Goal: Information Seeking & Learning: Find specific page/section

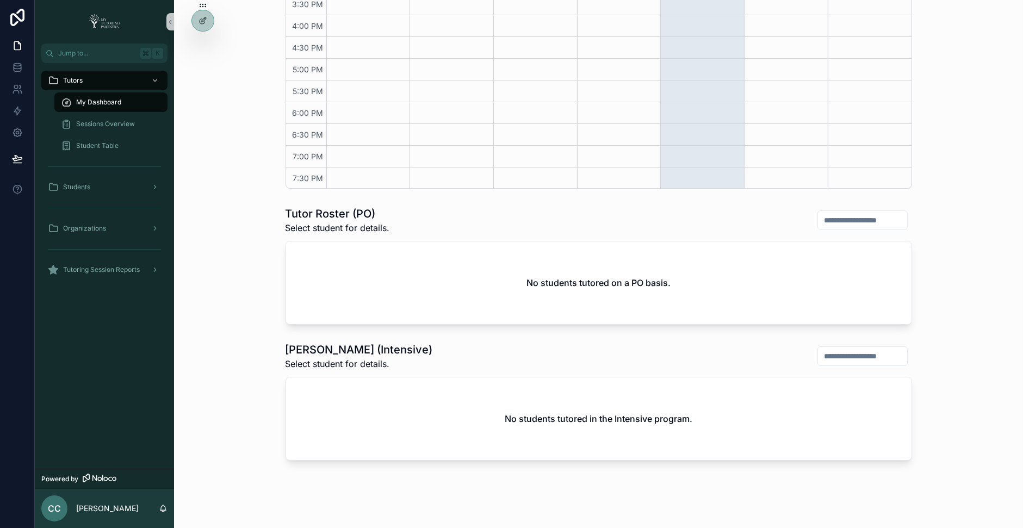
scroll to position [405, 0]
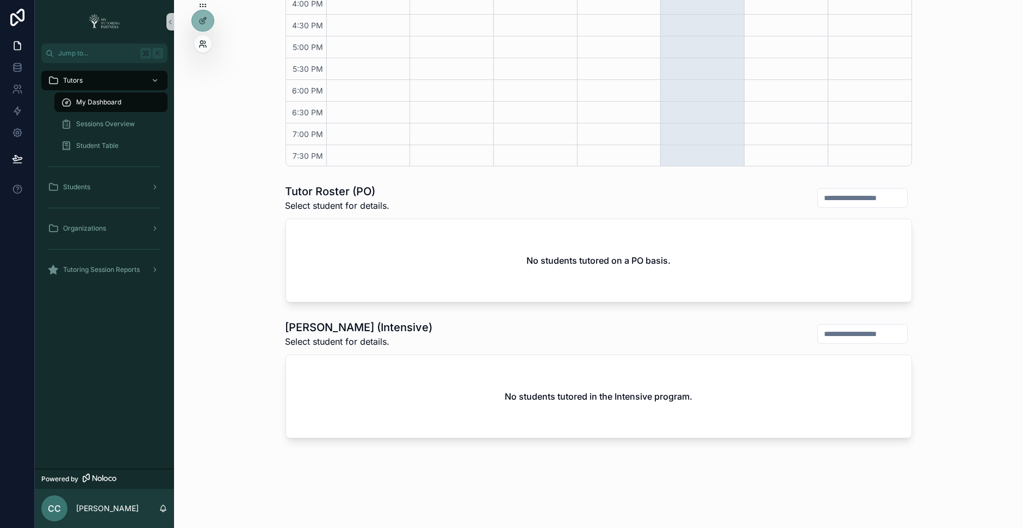
click at [200, 46] on icon at bounding box center [202, 46] width 4 height 2
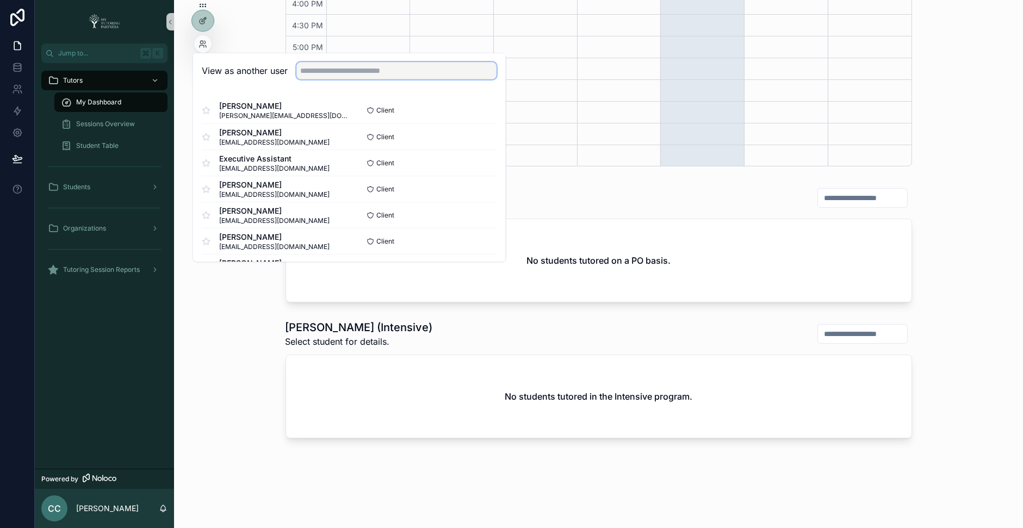
click at [313, 67] on input "text" at bounding box center [397, 70] width 200 height 17
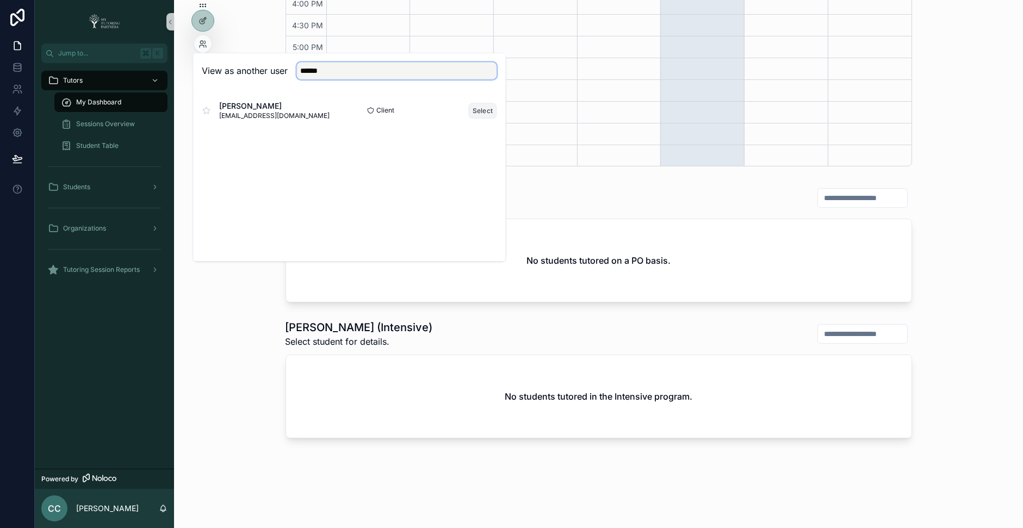
type input "******"
click at [478, 112] on button "Select" at bounding box center [483, 111] width 28 height 16
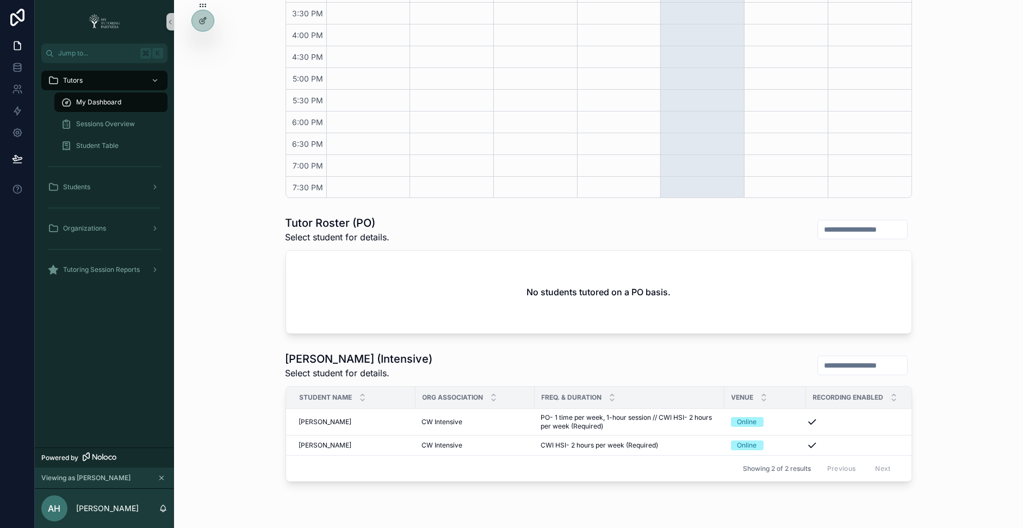
scroll to position [416, 0]
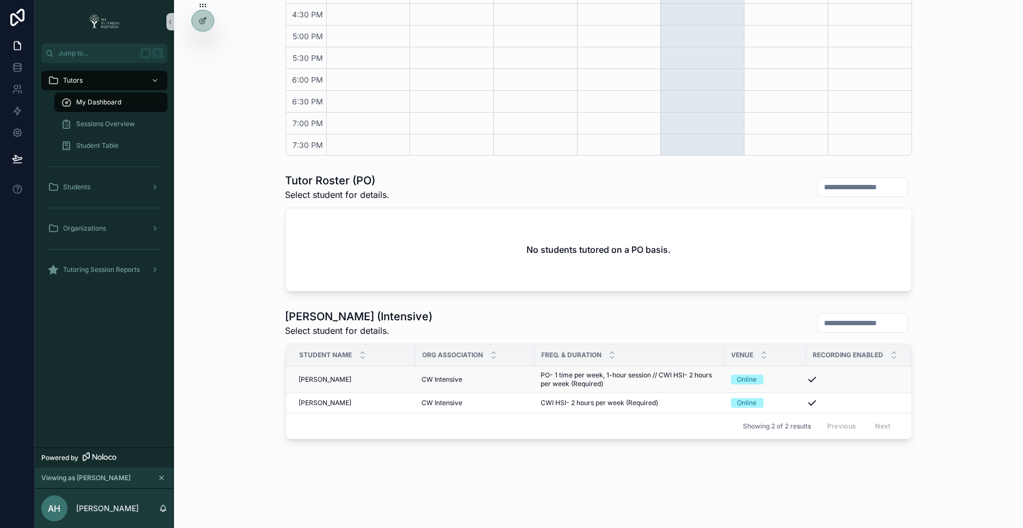
click at [341, 380] on span "[PERSON_NAME]" at bounding box center [325, 379] width 53 height 9
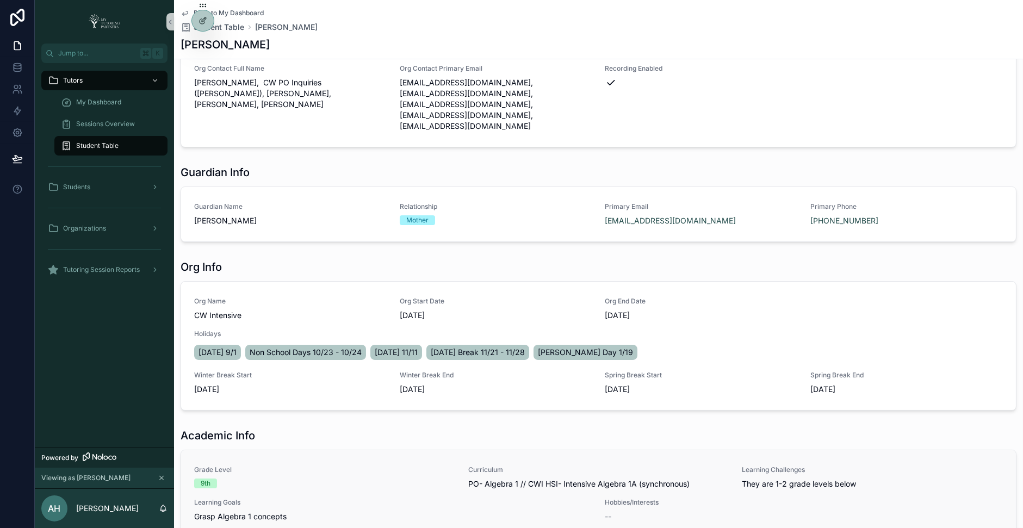
scroll to position [292, 0]
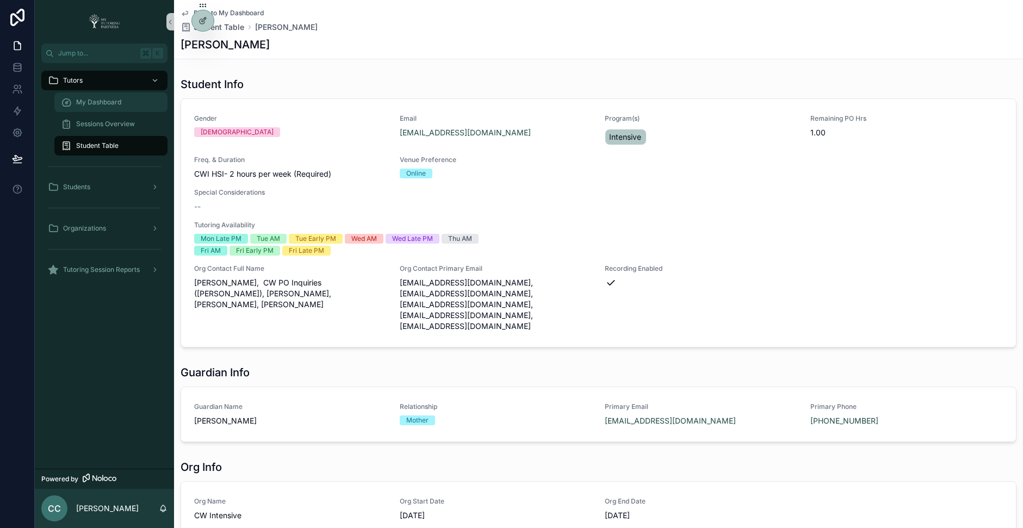
click at [126, 100] on div "My Dashboard" at bounding box center [111, 102] width 100 height 17
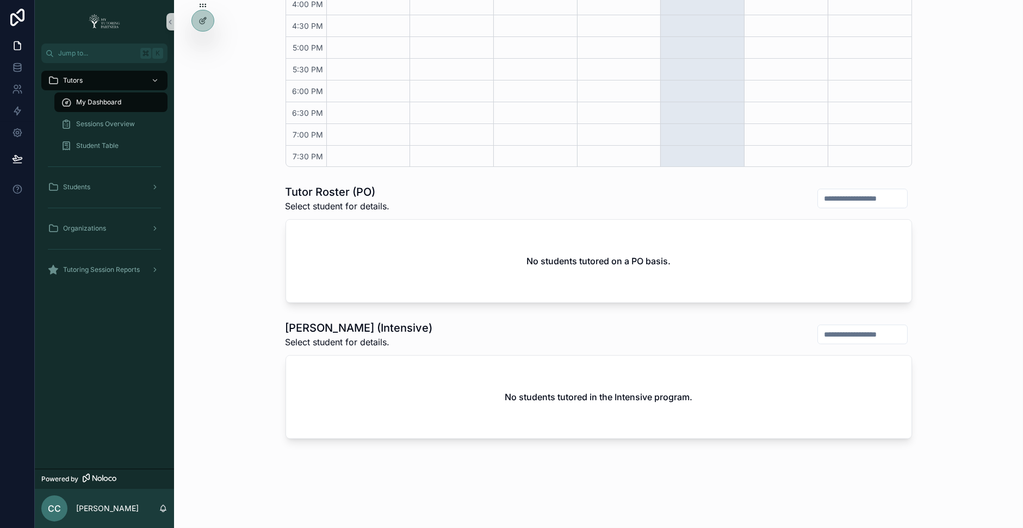
scroll to position [405, 0]
click at [202, 45] on icon at bounding box center [202, 46] width 4 height 2
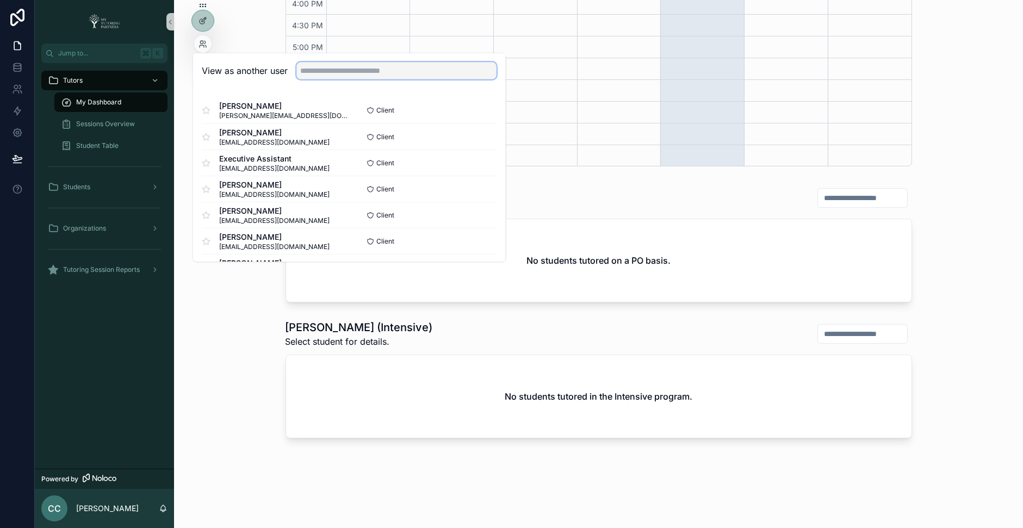
click at [354, 71] on input "text" at bounding box center [397, 70] width 200 height 17
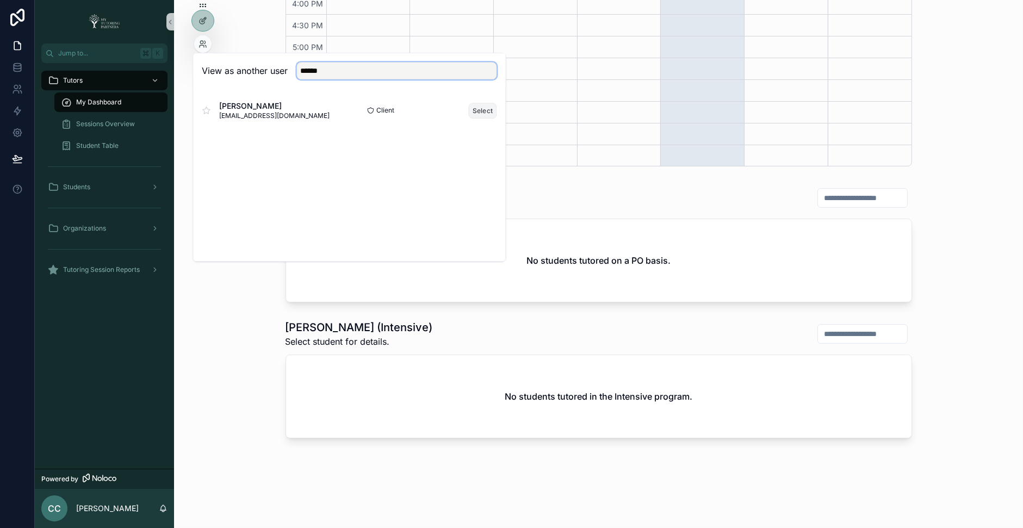
type input "******"
click at [481, 111] on button "Select" at bounding box center [483, 111] width 28 height 16
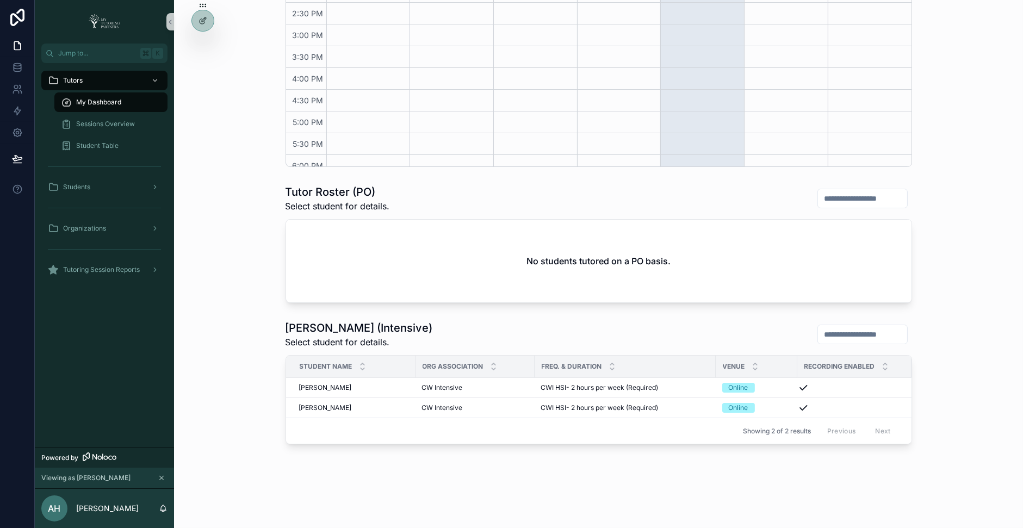
scroll to position [404, 0]
click at [200, 46] on icon at bounding box center [202, 46] width 4 height 2
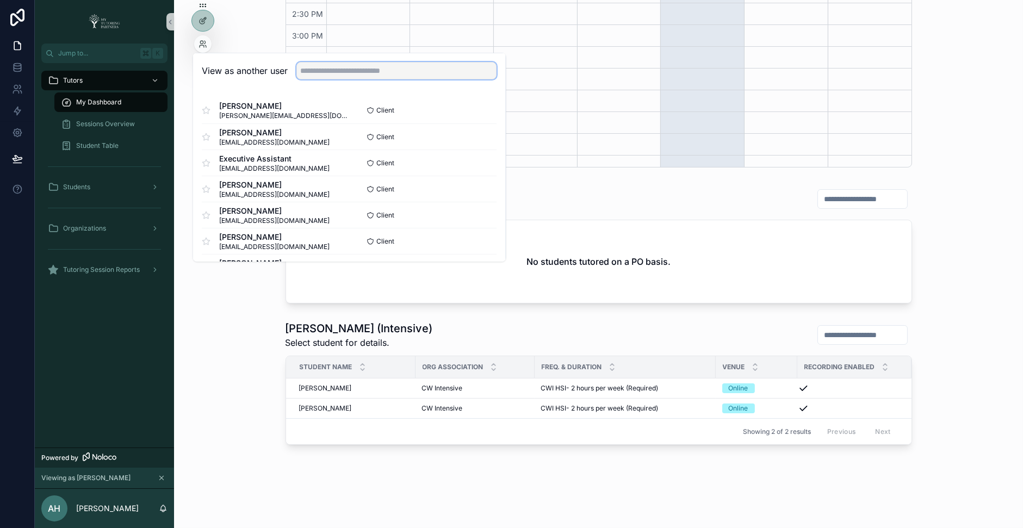
click at [329, 68] on input "text" at bounding box center [397, 70] width 200 height 17
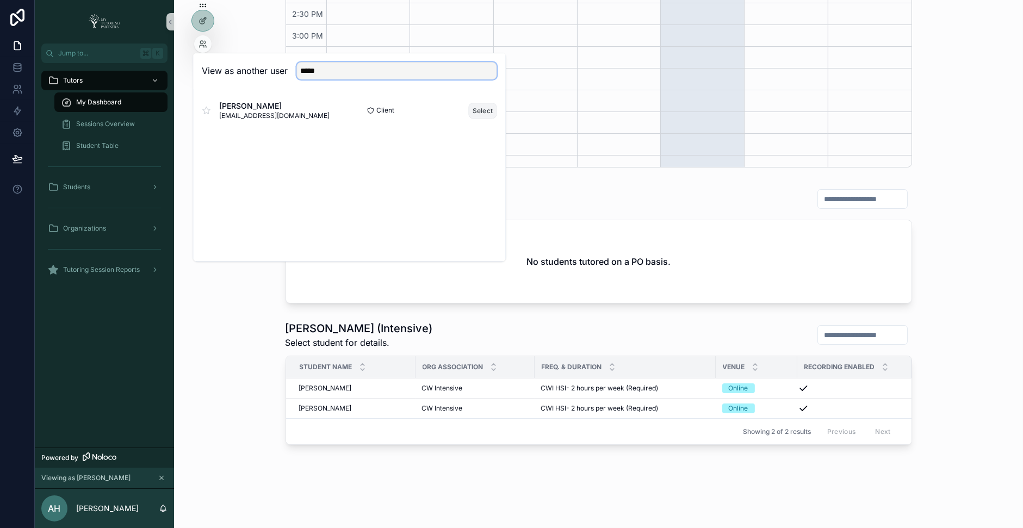
type input "*****"
click at [477, 110] on button "Select" at bounding box center [483, 111] width 28 height 16
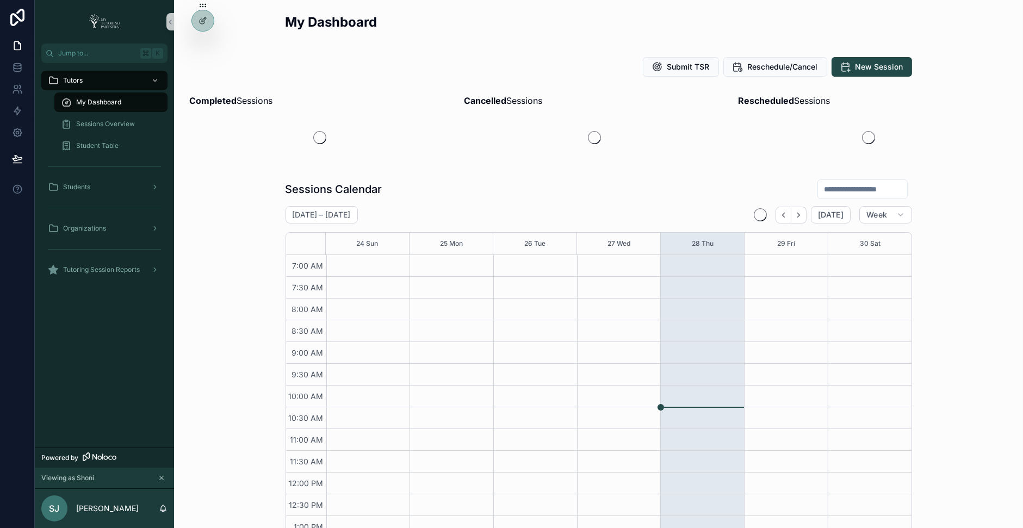
scroll to position [245, 0]
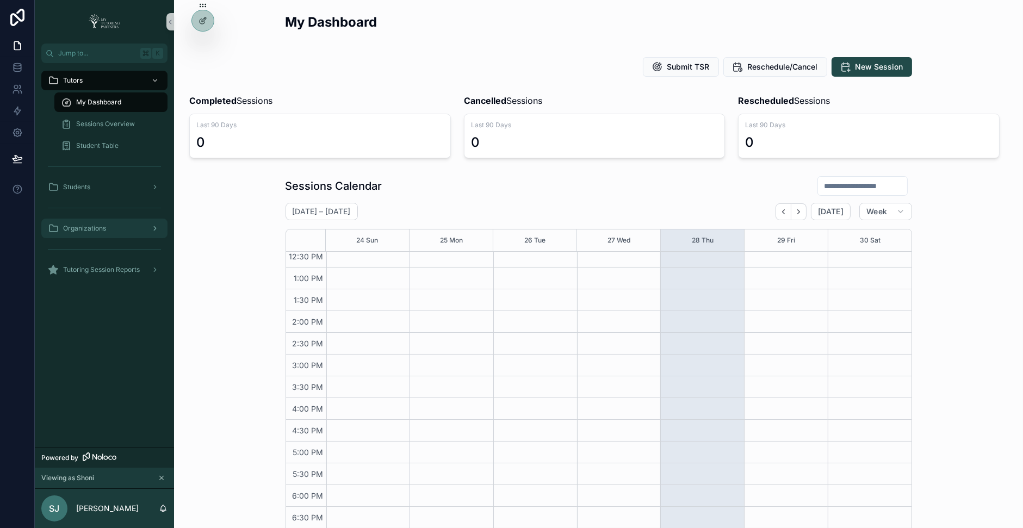
click at [112, 226] on div "Organizations" at bounding box center [104, 228] width 113 height 17
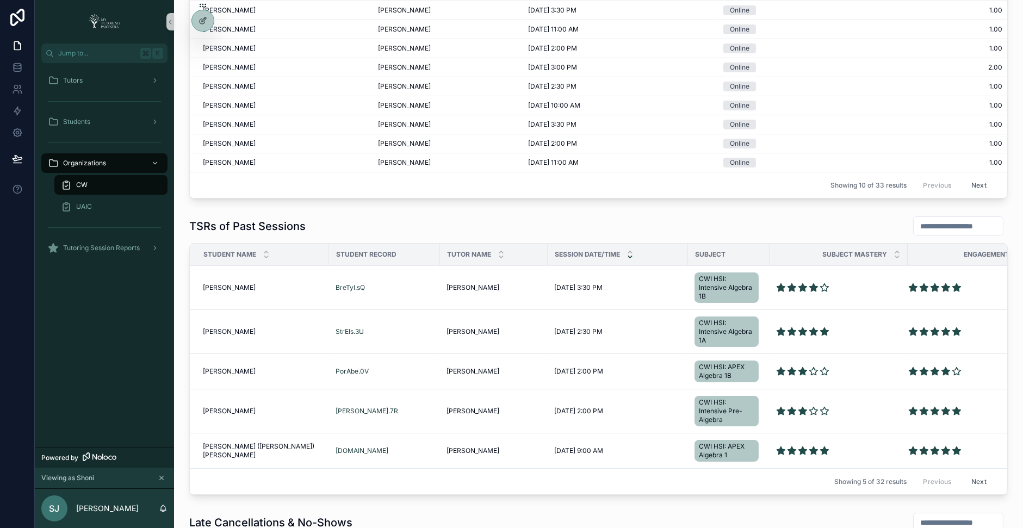
scroll to position [539, 0]
click at [222, 283] on span "[PERSON_NAME]" at bounding box center [229, 287] width 53 height 9
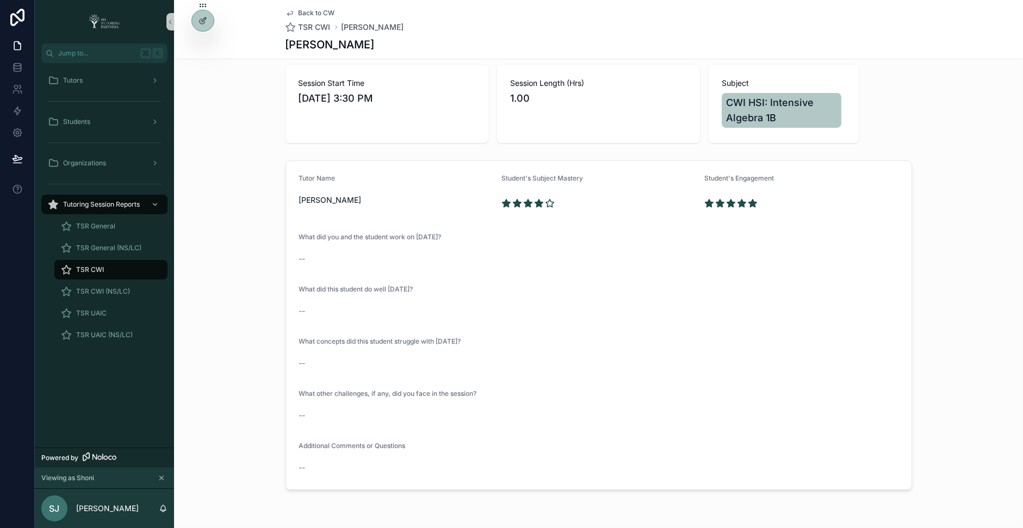
scroll to position [58, 0]
click at [122, 261] on div "TSR CWI" at bounding box center [111, 269] width 100 height 17
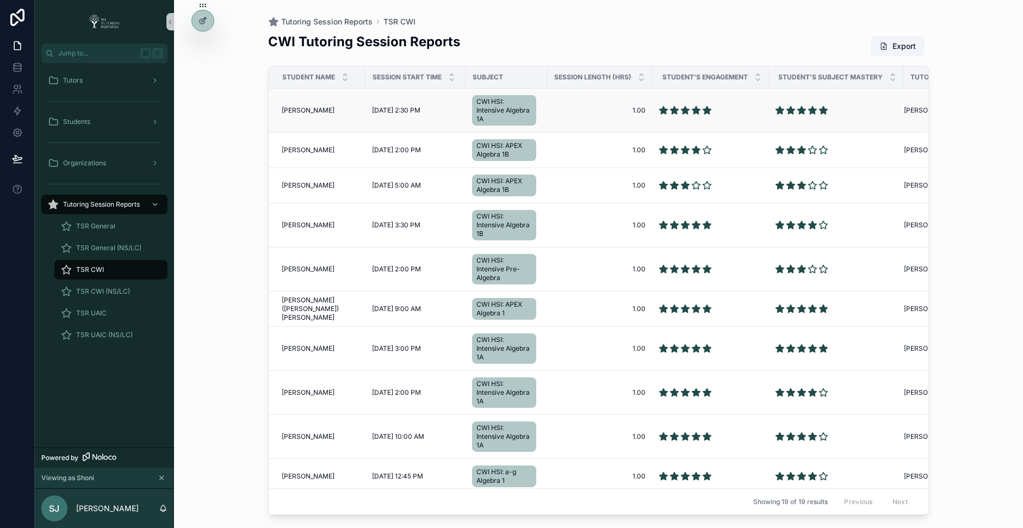
click at [294, 112] on span "Elsa Straughan" at bounding box center [308, 110] width 53 height 9
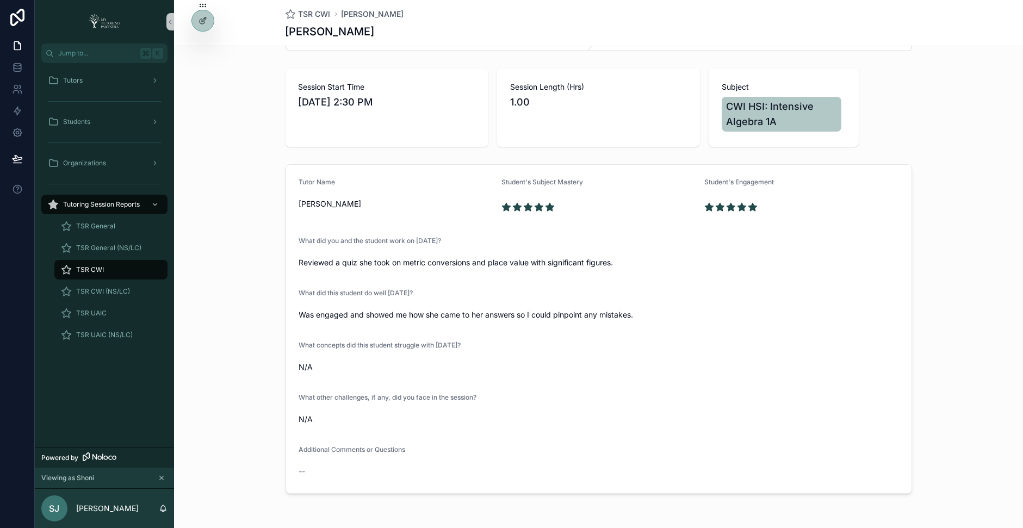
scroll to position [80, 0]
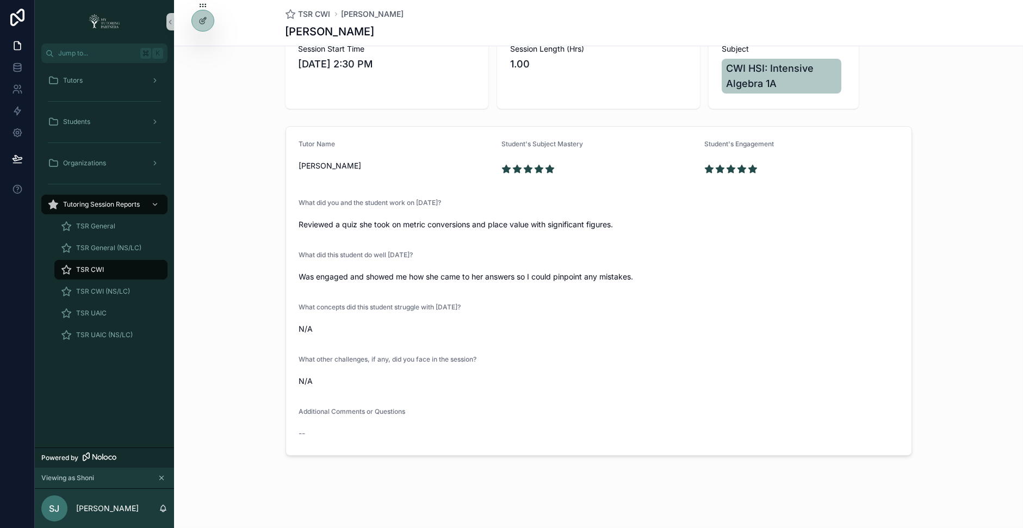
click at [124, 267] on div "TSR CWI" at bounding box center [111, 269] width 100 height 17
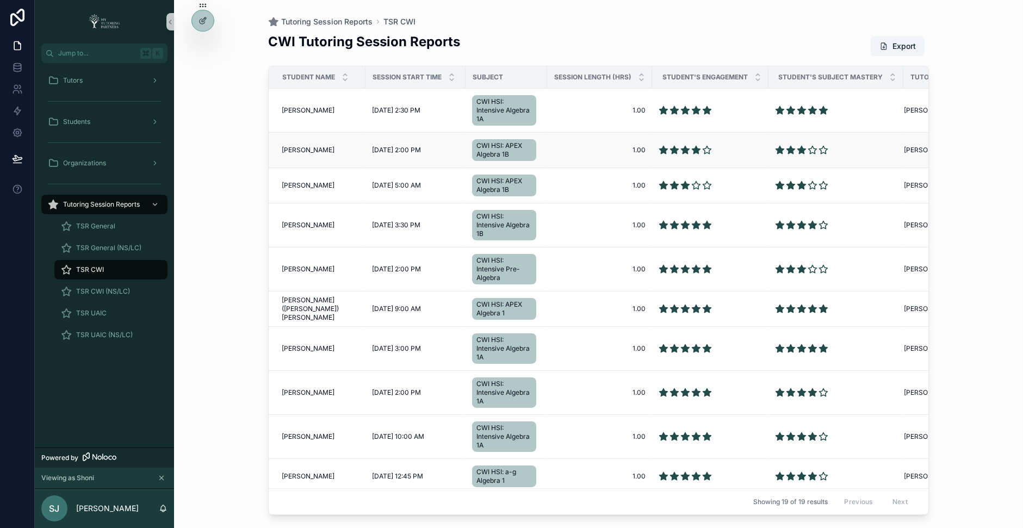
click at [300, 148] on span "[PERSON_NAME]" at bounding box center [308, 150] width 53 height 9
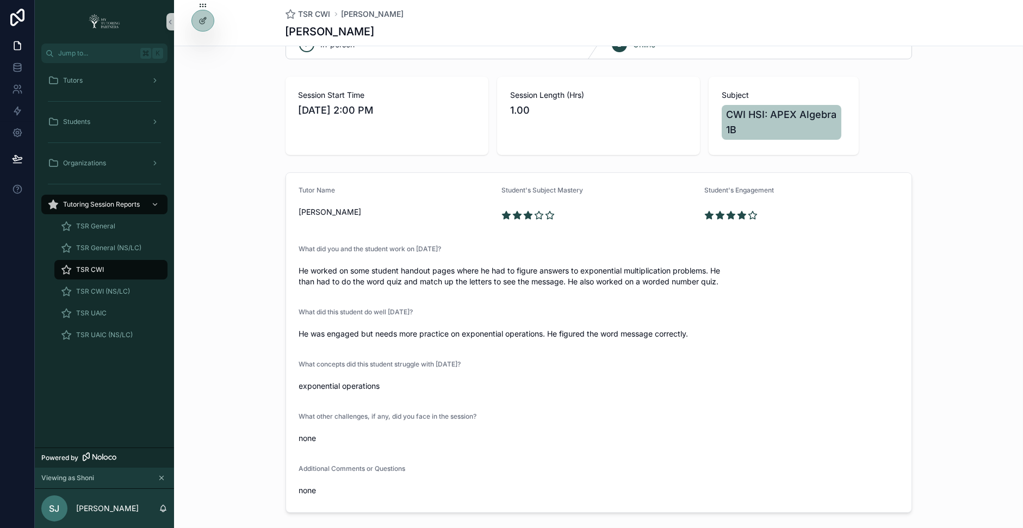
scroll to position [91, 0]
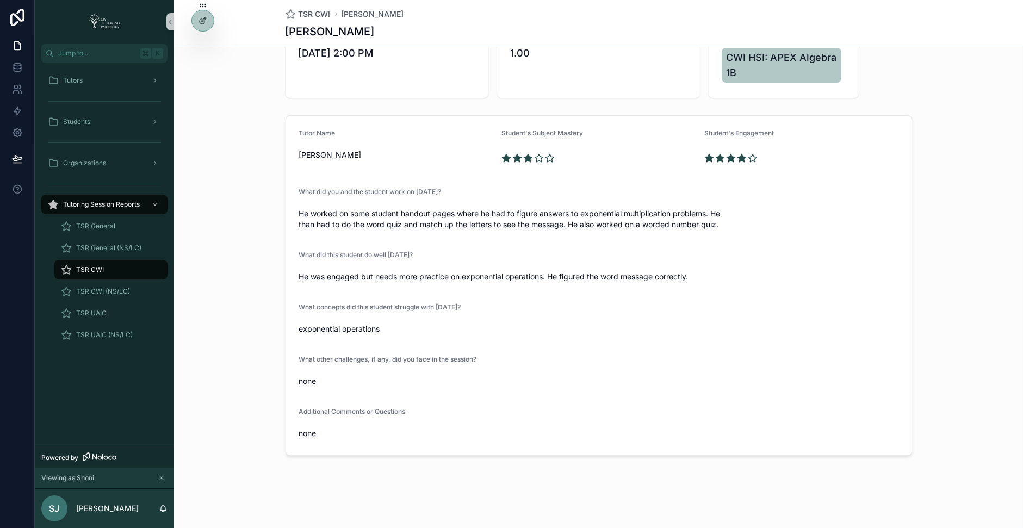
click at [102, 270] on span "TSR CWI" at bounding box center [90, 269] width 28 height 9
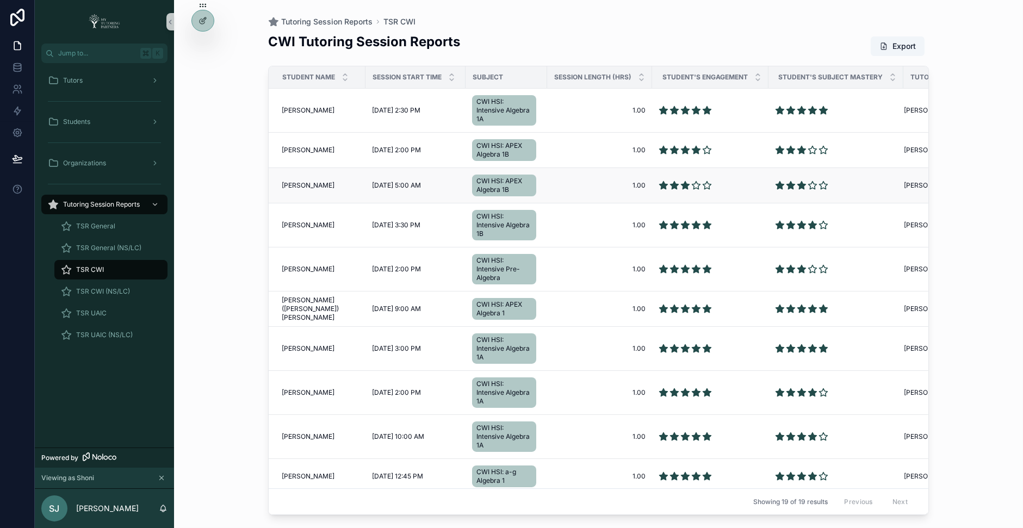
click at [293, 185] on span "[PERSON_NAME]" at bounding box center [308, 185] width 53 height 9
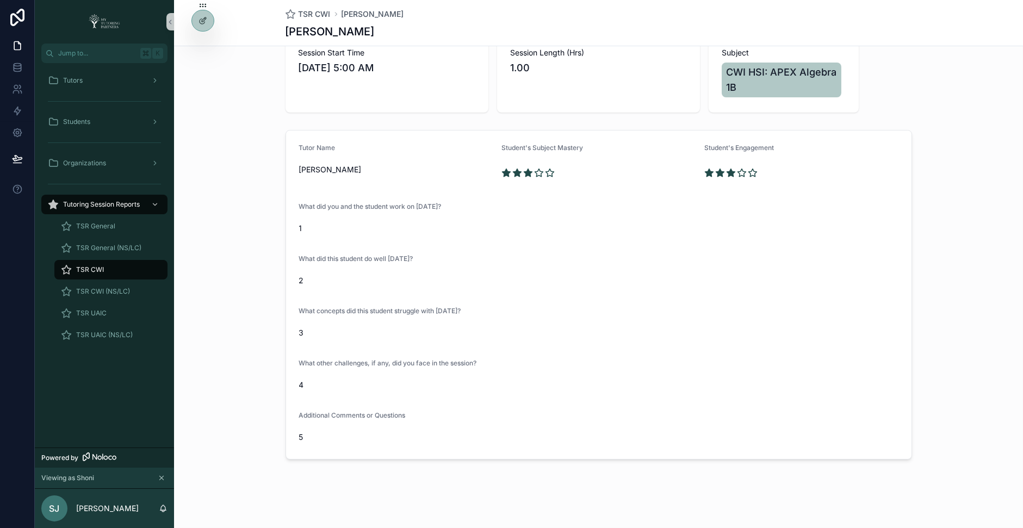
scroll to position [79, 0]
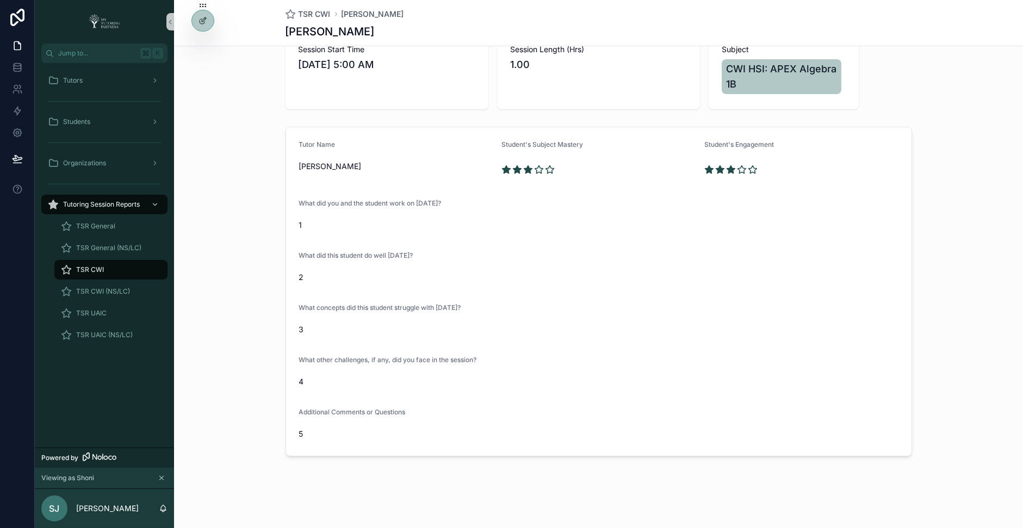
click at [106, 269] on div "TSR CWI" at bounding box center [111, 269] width 100 height 17
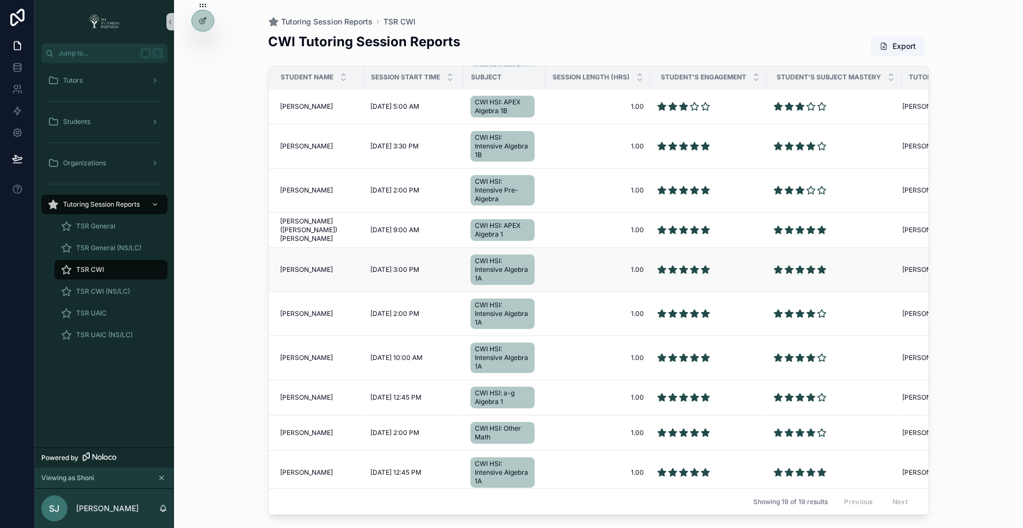
scroll to position [79, 1]
click at [307, 192] on span "[PERSON_NAME]" at bounding box center [307, 190] width 53 height 9
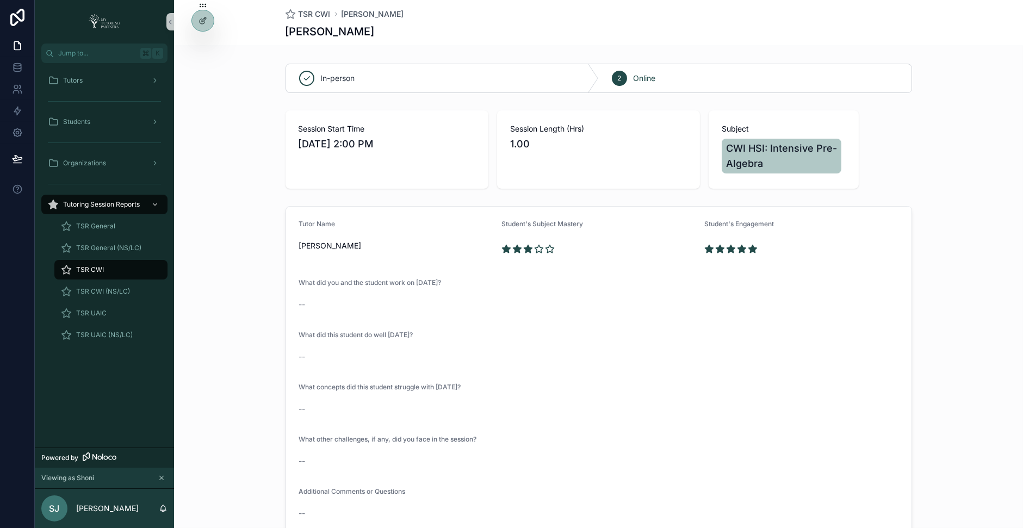
click at [103, 266] on div "TSR CWI" at bounding box center [111, 269] width 100 height 17
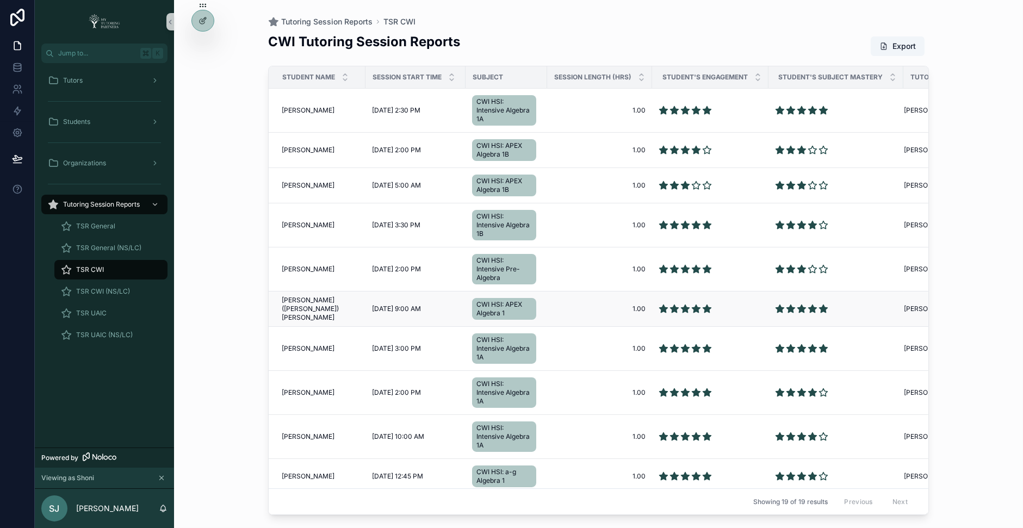
click at [301, 306] on span "[PERSON_NAME] ([PERSON_NAME]) [PERSON_NAME]" at bounding box center [320, 309] width 77 height 26
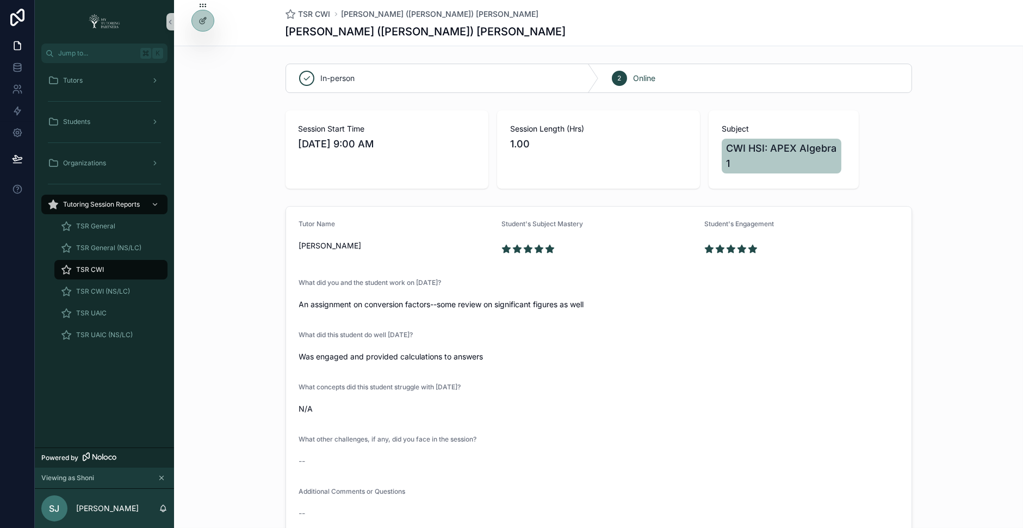
click at [86, 265] on span "TSR CWI" at bounding box center [90, 269] width 28 height 9
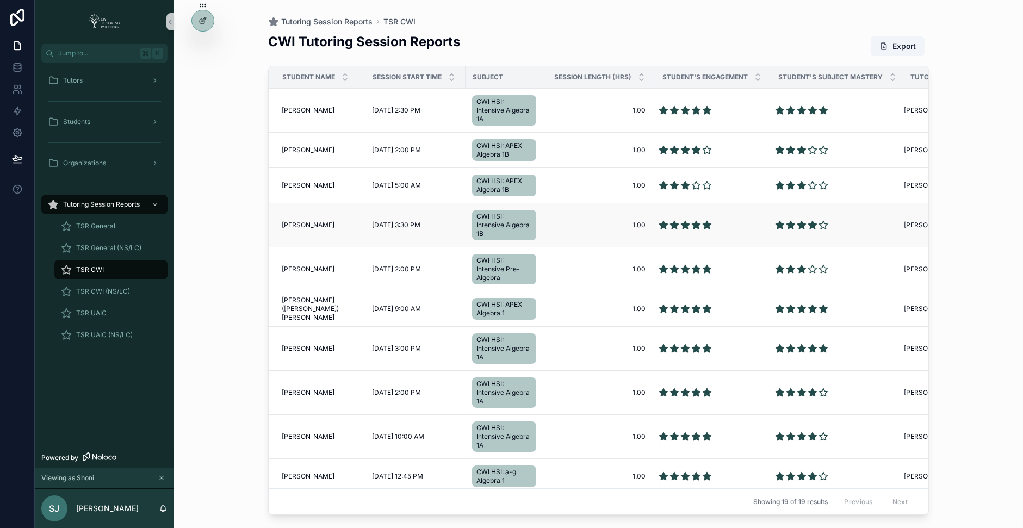
click at [308, 224] on span "[PERSON_NAME]" at bounding box center [308, 225] width 53 height 9
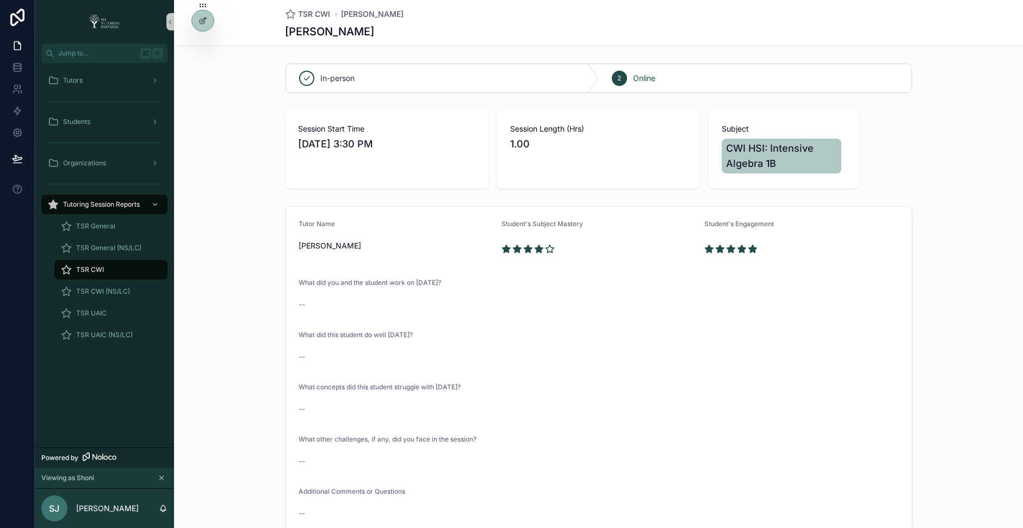
click at [114, 266] on div "TSR CWI" at bounding box center [111, 269] width 100 height 17
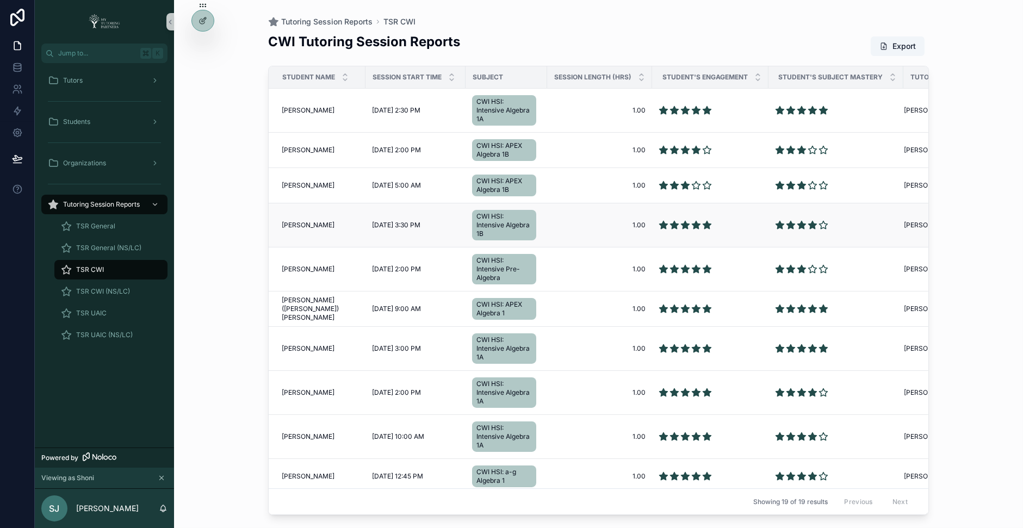
click at [301, 225] on span "[PERSON_NAME]" at bounding box center [308, 225] width 53 height 9
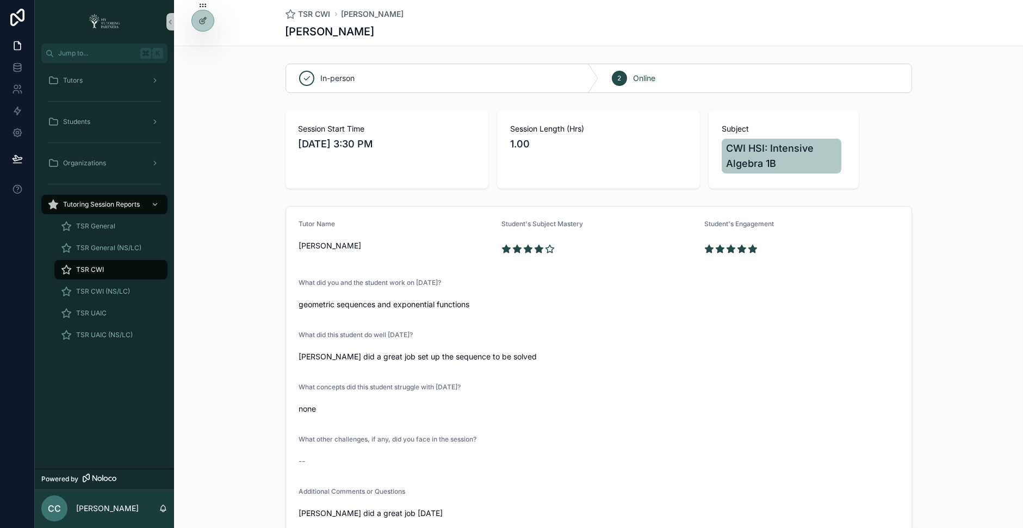
click at [88, 271] on span "TSR CWI" at bounding box center [90, 269] width 28 height 9
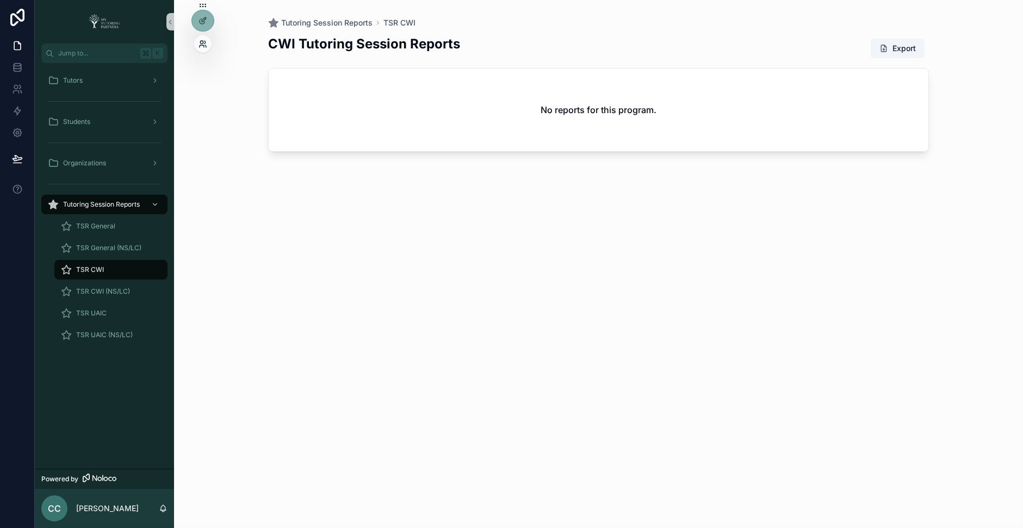
click at [203, 42] on icon at bounding box center [203, 44] width 9 height 9
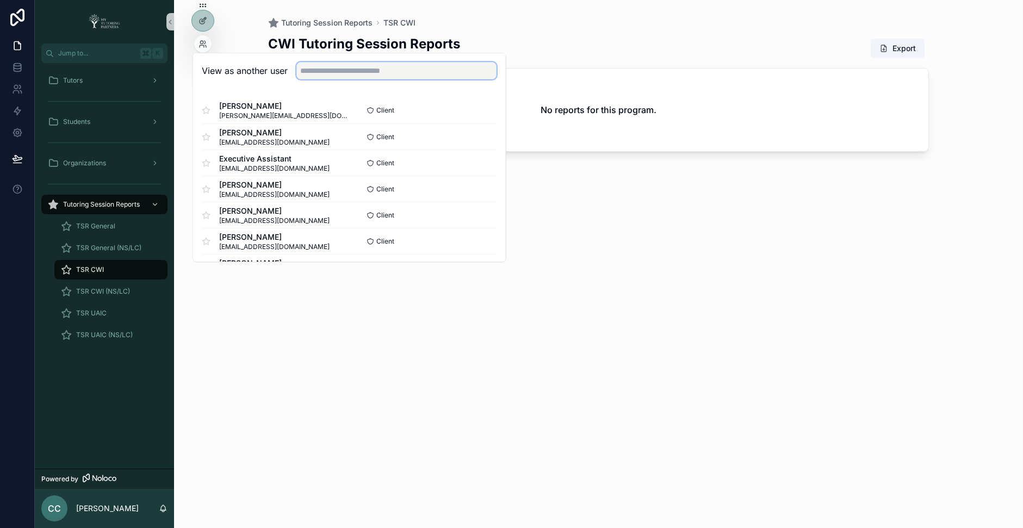
click at [326, 75] on input "text" at bounding box center [397, 70] width 200 height 17
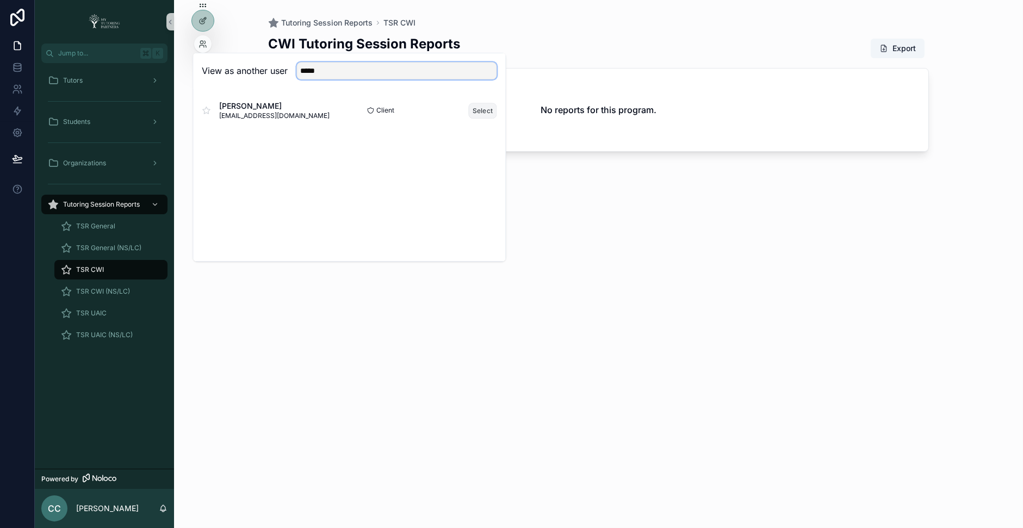
type input "*****"
click at [477, 109] on button "Select" at bounding box center [483, 111] width 28 height 16
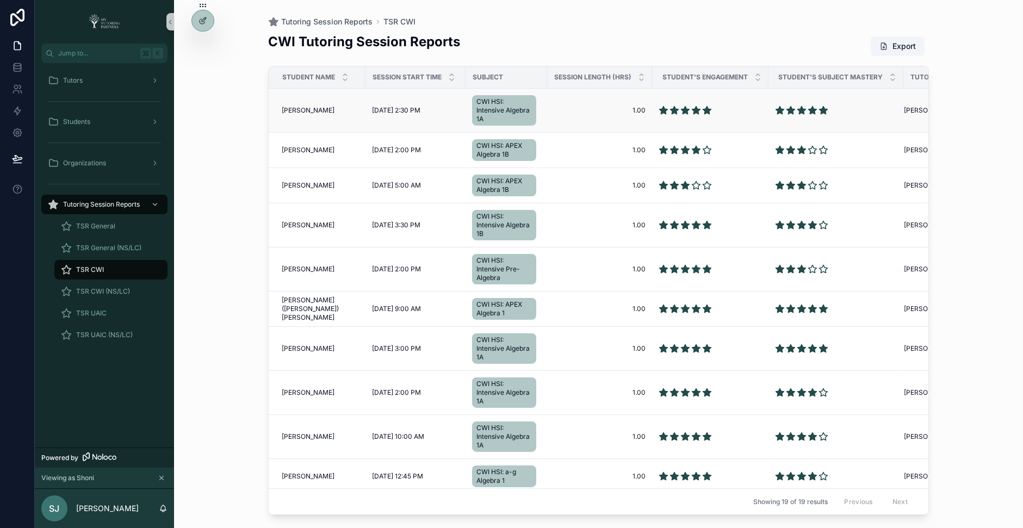
click at [309, 109] on span "[PERSON_NAME]" at bounding box center [308, 110] width 53 height 9
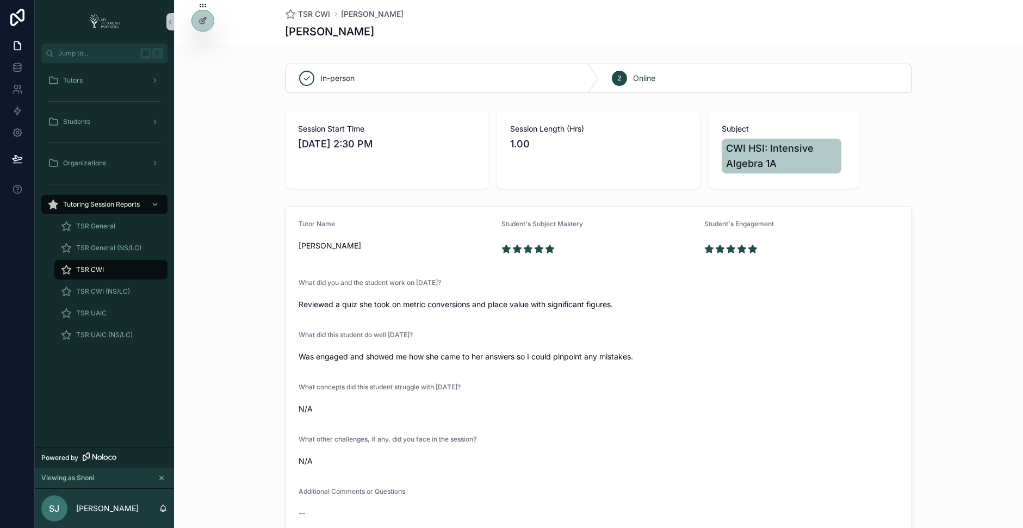
click at [121, 269] on div "TSR CWI" at bounding box center [111, 269] width 100 height 17
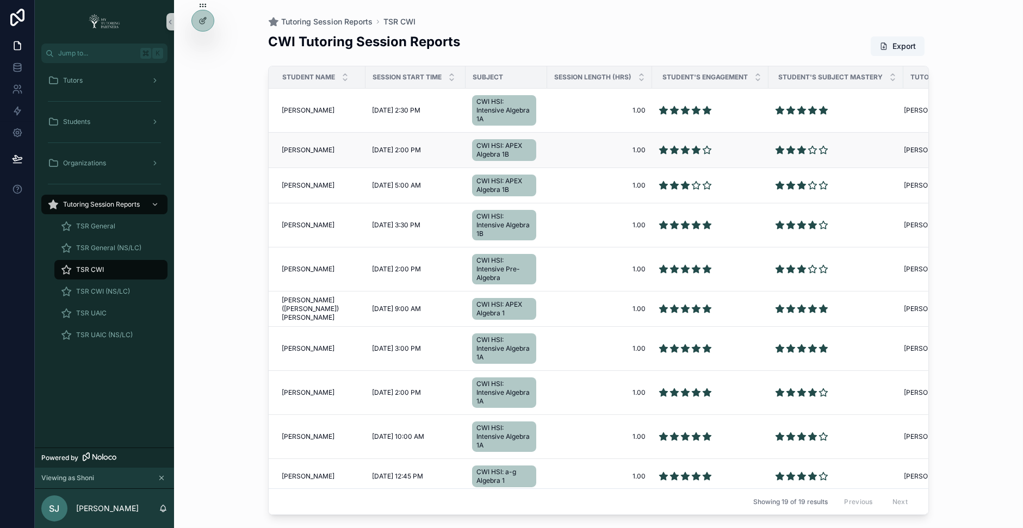
click at [297, 149] on span "[PERSON_NAME]" at bounding box center [308, 150] width 53 height 9
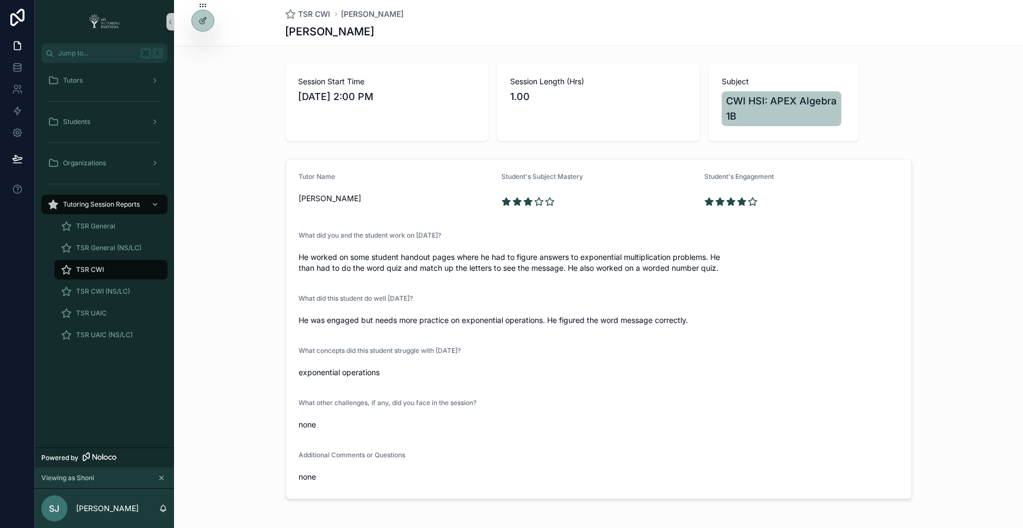
scroll to position [49, 0]
click at [114, 270] on div "TSR CWI" at bounding box center [111, 269] width 100 height 17
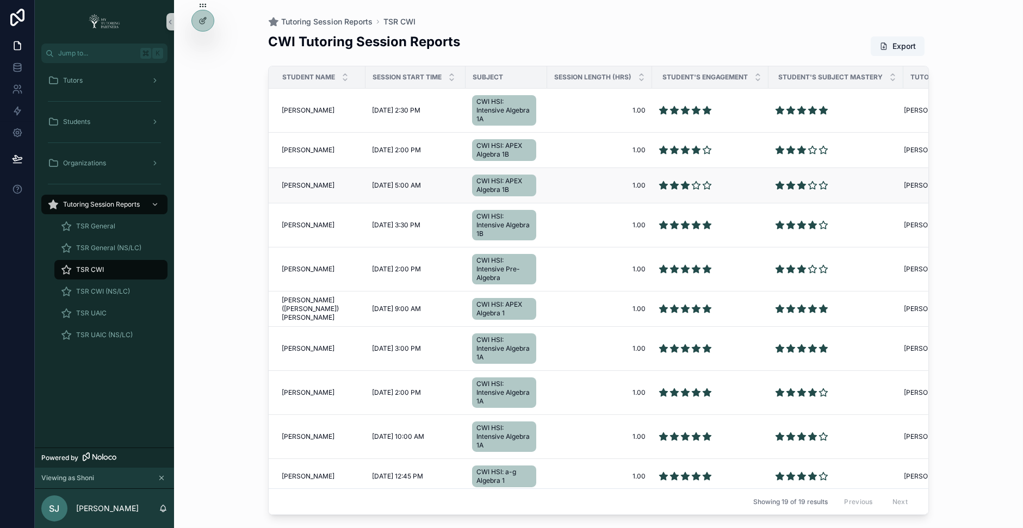
click at [295, 183] on span "[PERSON_NAME]" at bounding box center [308, 185] width 53 height 9
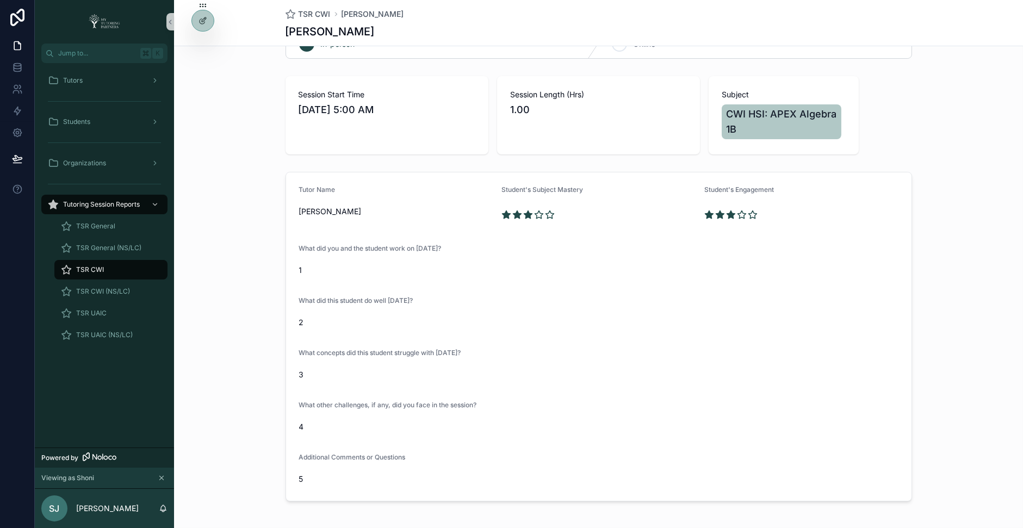
scroll to position [80, 0]
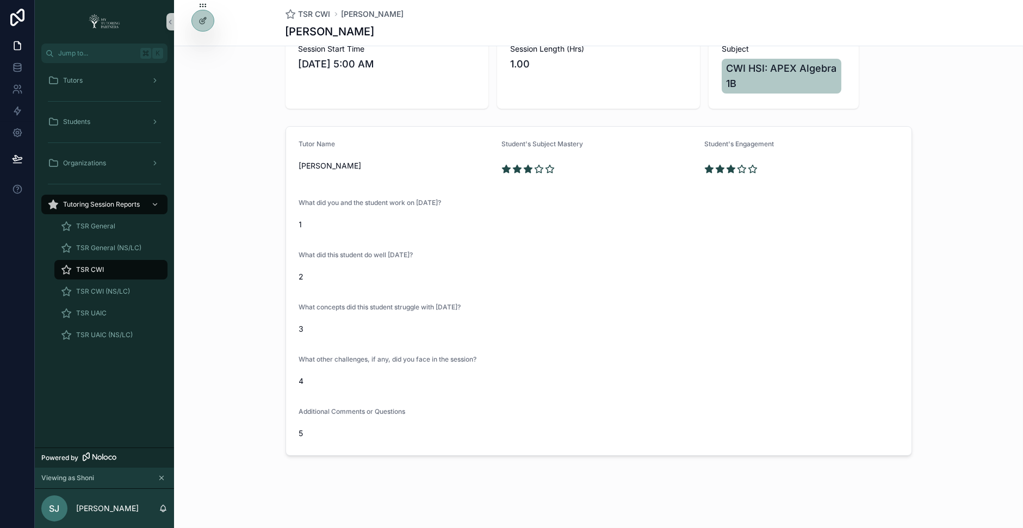
click at [109, 274] on div "TSR CWI" at bounding box center [111, 269] width 100 height 17
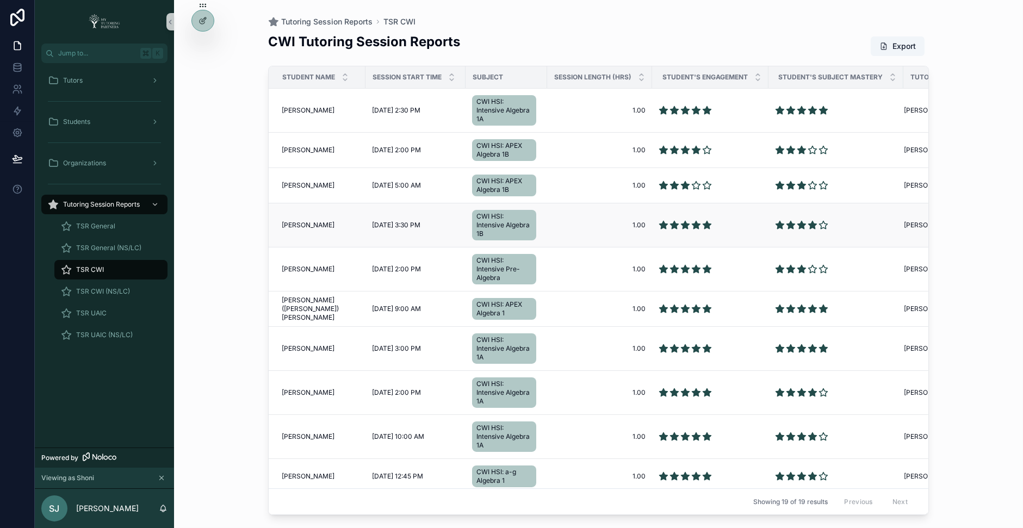
click at [304, 227] on span "[PERSON_NAME]" at bounding box center [308, 225] width 53 height 9
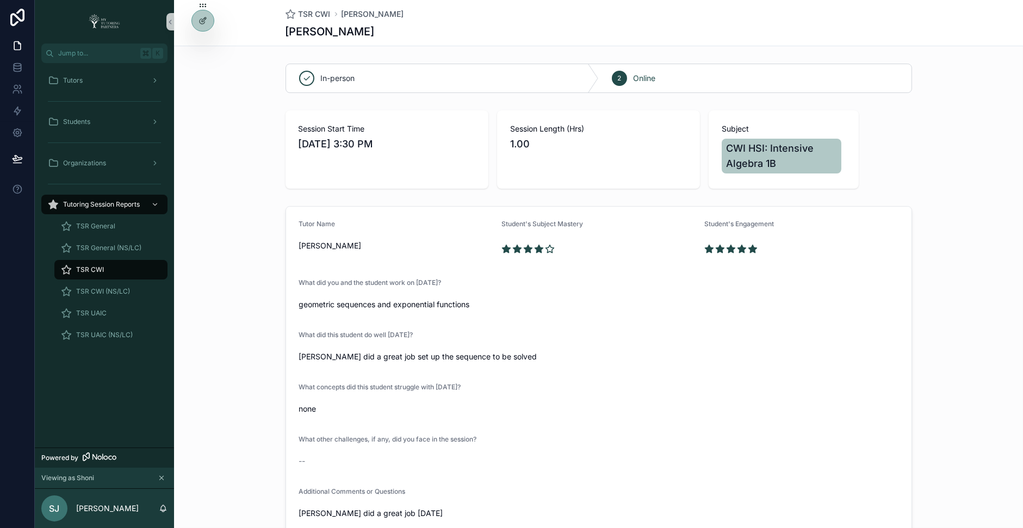
scroll to position [80, 0]
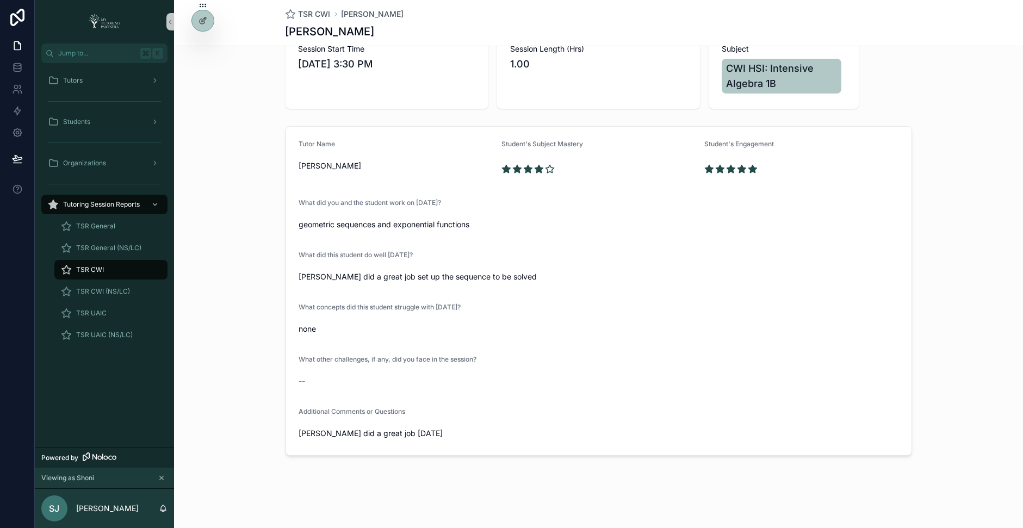
click at [100, 268] on span "TSR CWI" at bounding box center [90, 269] width 28 height 9
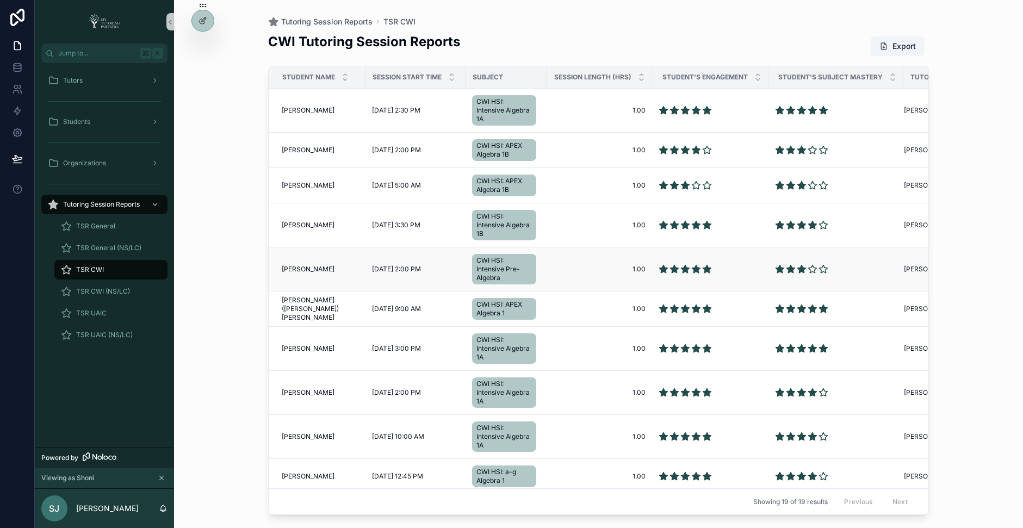
click at [293, 269] on span "[PERSON_NAME]" at bounding box center [308, 269] width 53 height 9
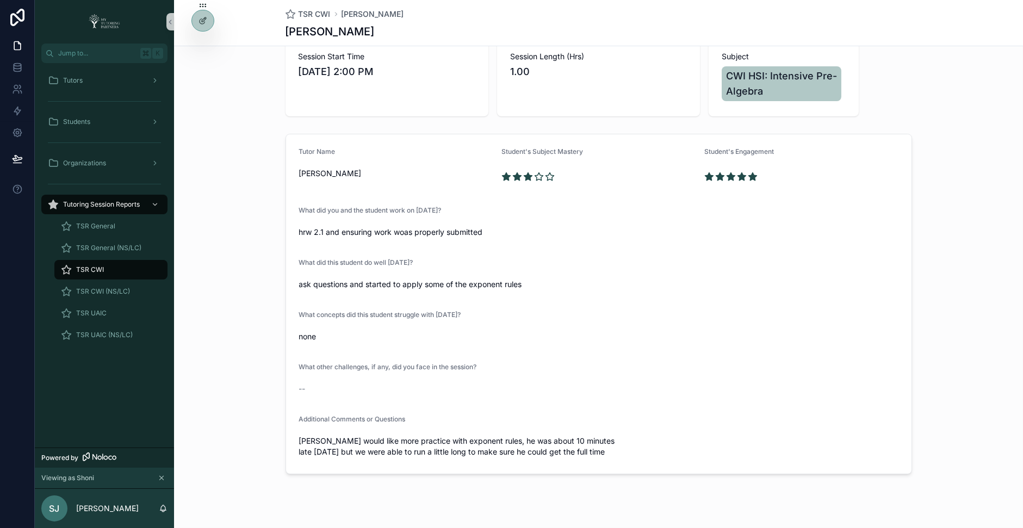
scroll to position [75, 0]
click at [128, 261] on div "TSR CWI" at bounding box center [111, 269] width 100 height 17
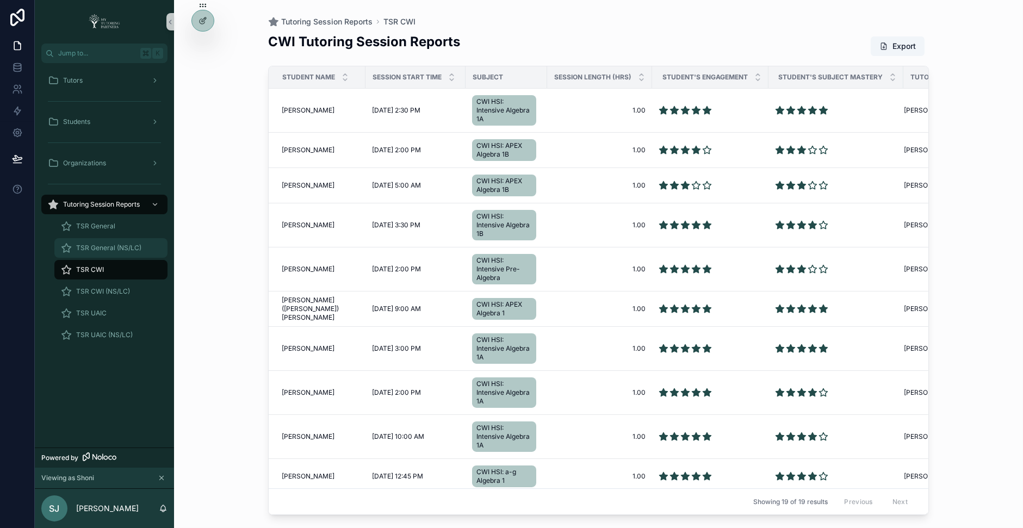
click at [134, 249] on span "TSR General (NS/LC)" at bounding box center [108, 248] width 65 height 9
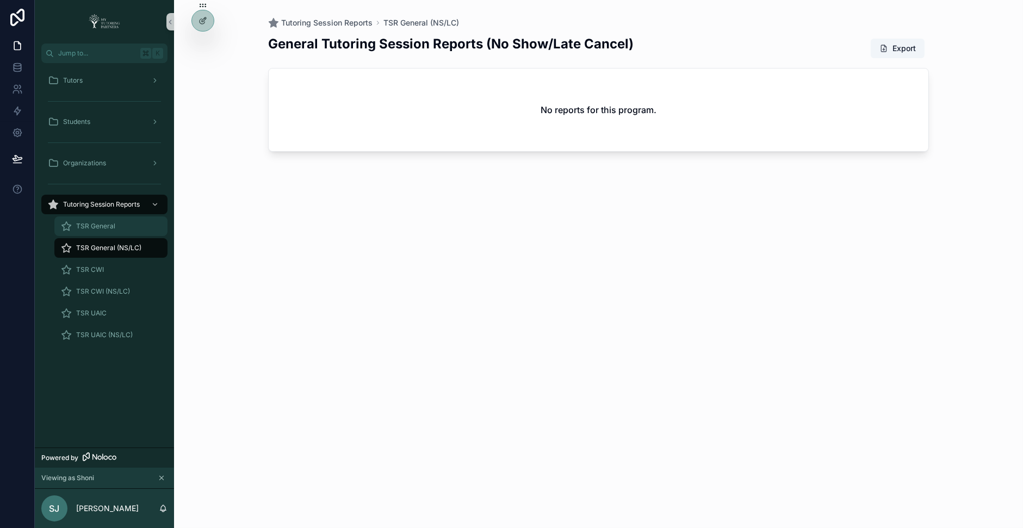
click at [119, 226] on div "TSR General" at bounding box center [111, 226] width 100 height 17
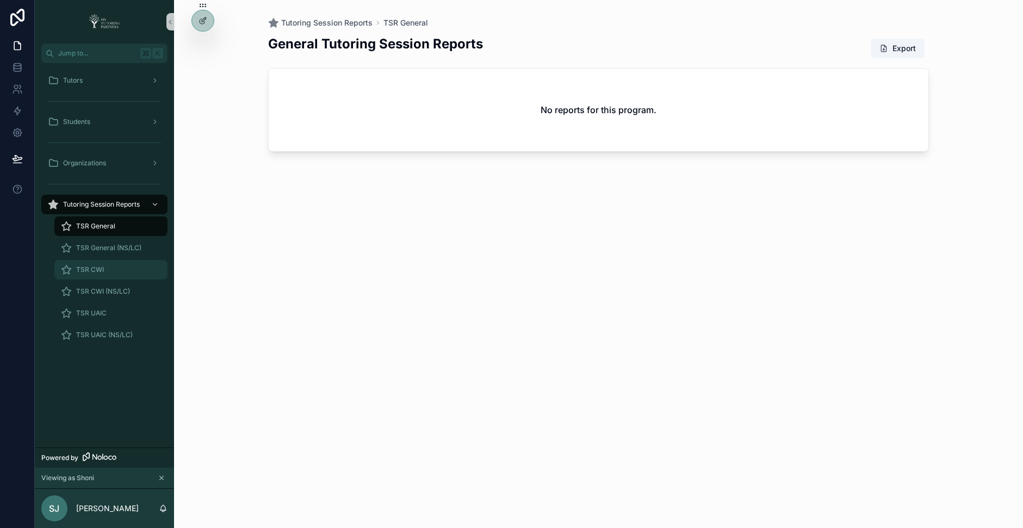
click at [114, 269] on div "TSR CWI" at bounding box center [111, 269] width 100 height 17
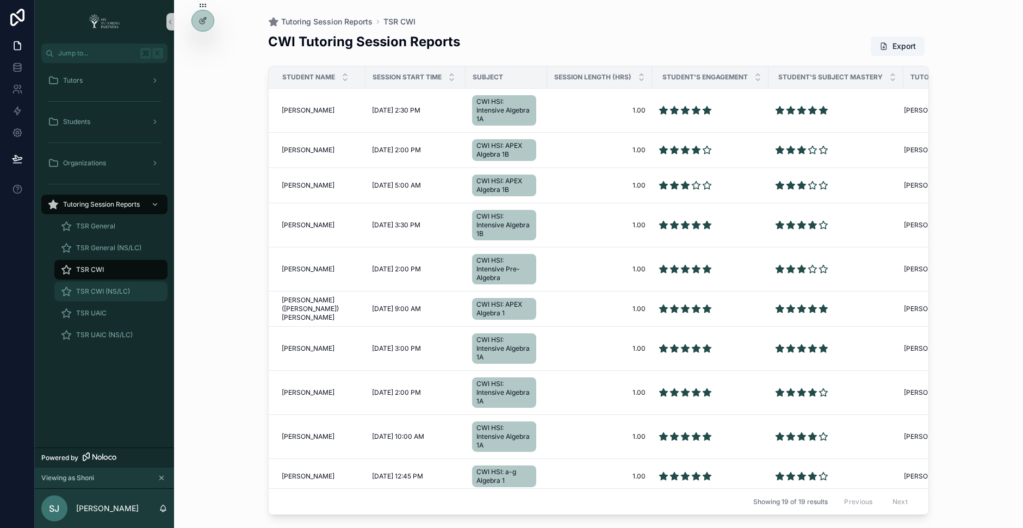
click at [114, 292] on span "TSR CWI (NS/LC)" at bounding box center [103, 291] width 54 height 9
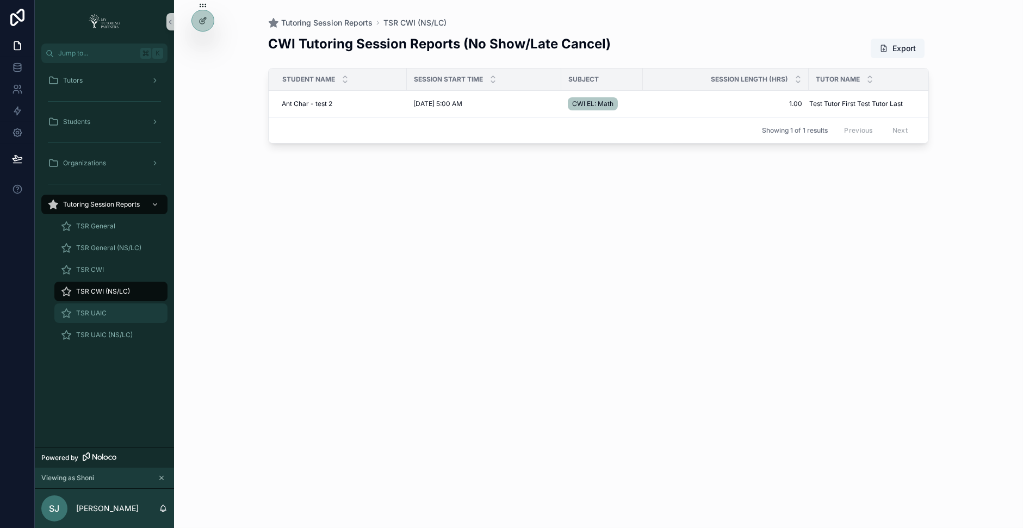
click at [107, 309] on div "TSR UAIC" at bounding box center [111, 313] width 100 height 17
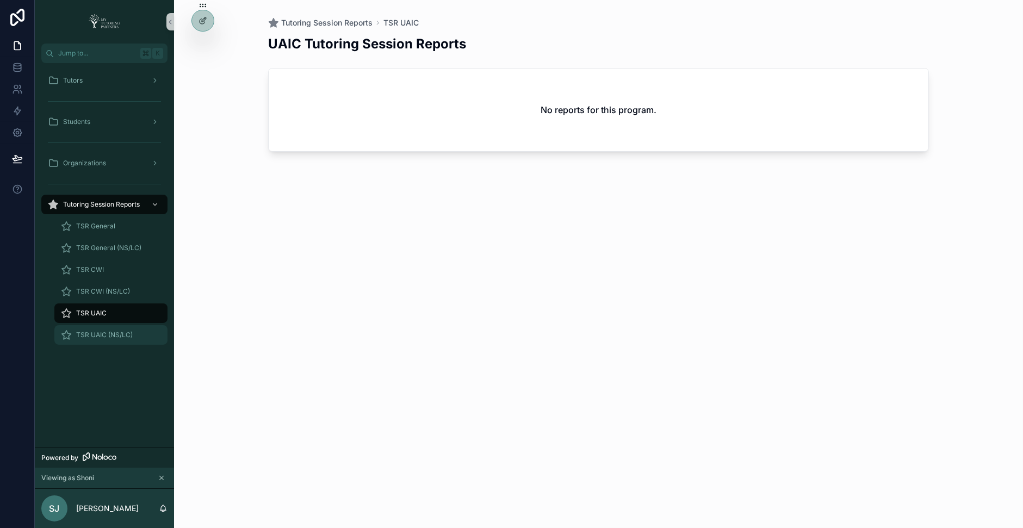
click at [107, 336] on span "TSR UAIC (NS/LC)" at bounding box center [104, 335] width 57 height 9
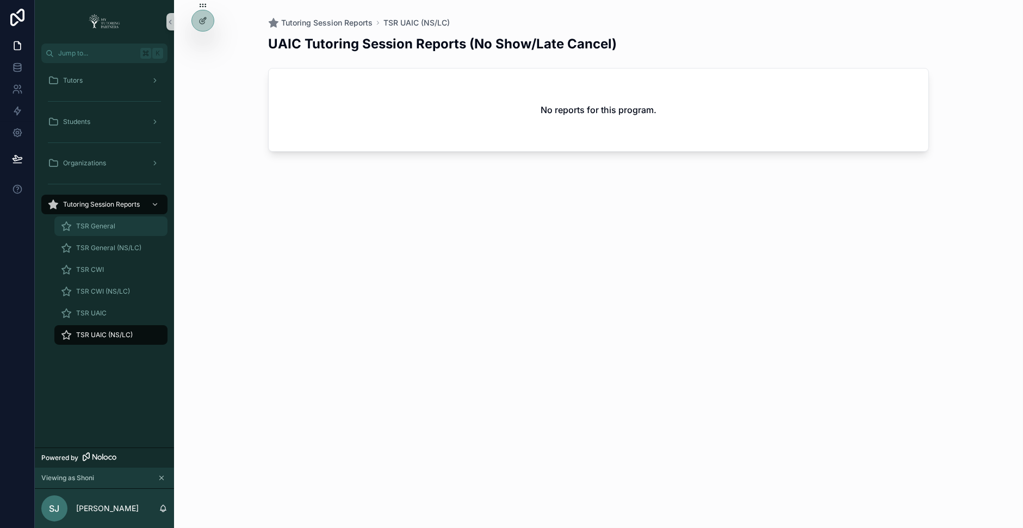
click at [123, 225] on div "TSR General" at bounding box center [111, 226] width 100 height 17
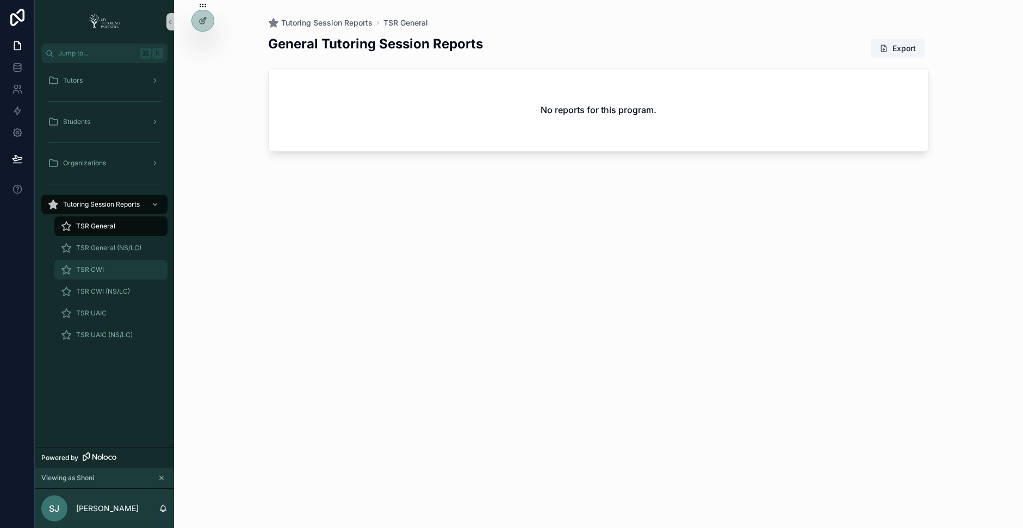
click at [119, 263] on div "TSR CWI" at bounding box center [111, 269] width 100 height 17
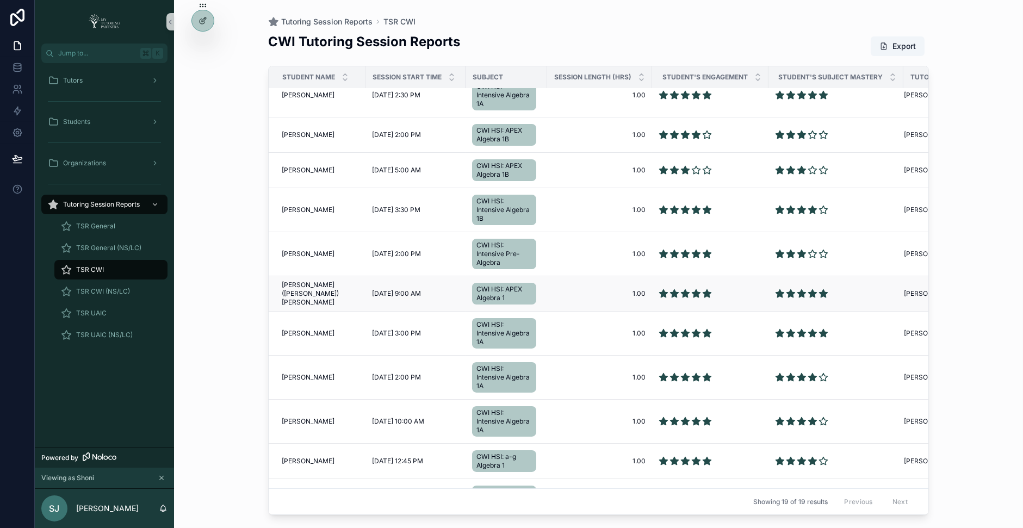
scroll to position [18, 0]
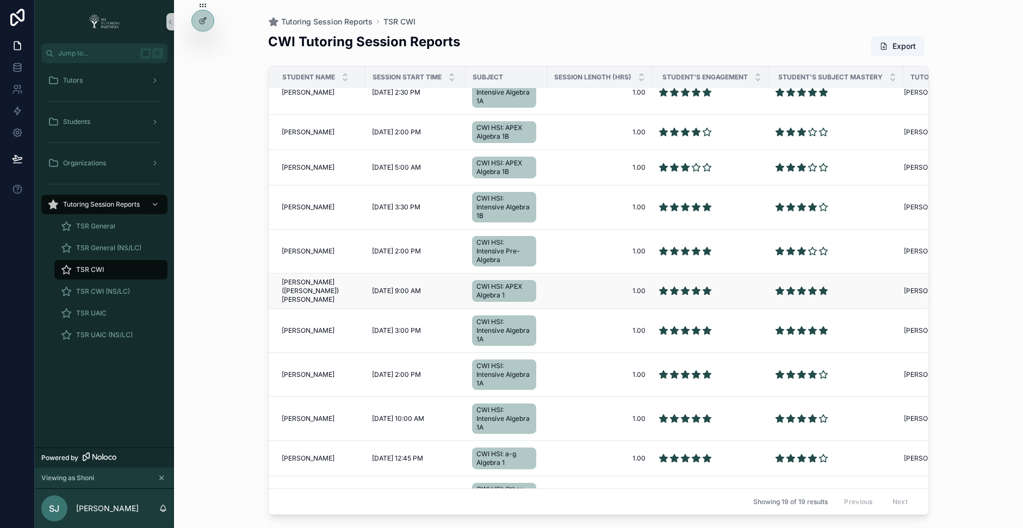
click at [307, 289] on span "[PERSON_NAME] ([PERSON_NAME]) [PERSON_NAME]" at bounding box center [320, 291] width 77 height 26
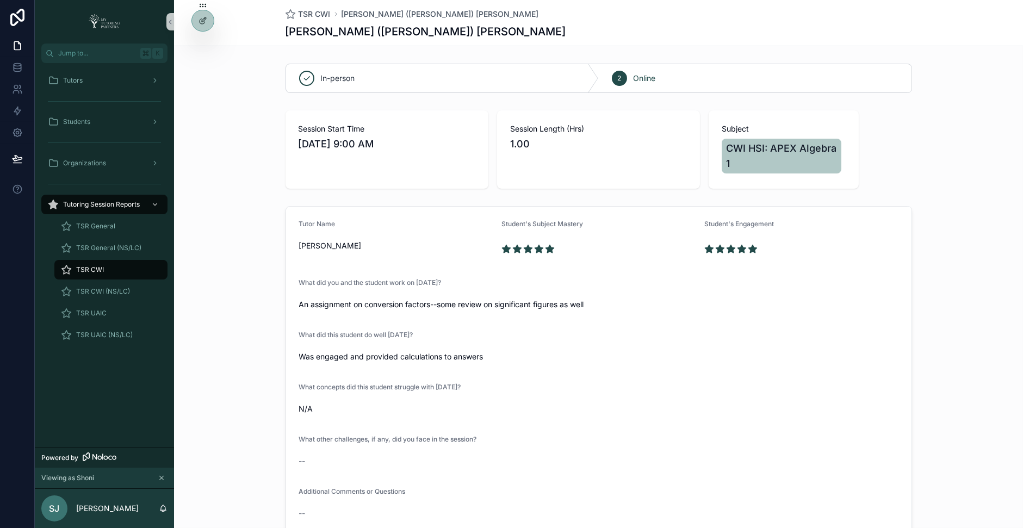
click at [113, 269] on div "TSR CWI" at bounding box center [111, 269] width 100 height 17
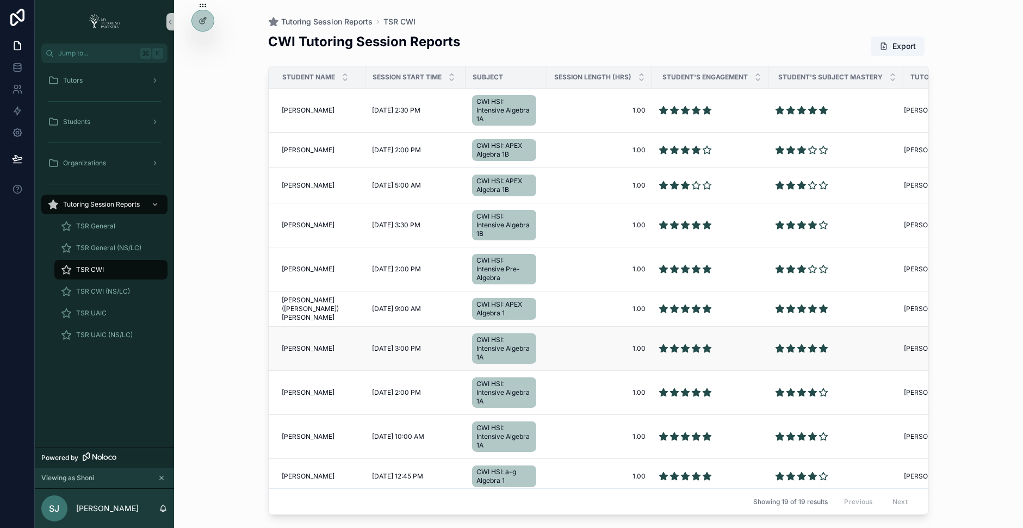
click at [305, 341] on td "[PERSON_NAME] [PERSON_NAME][GEOGRAPHIC_DATA]" at bounding box center [317, 349] width 97 height 44
click at [305, 347] on span "[PERSON_NAME]" at bounding box center [308, 348] width 53 height 9
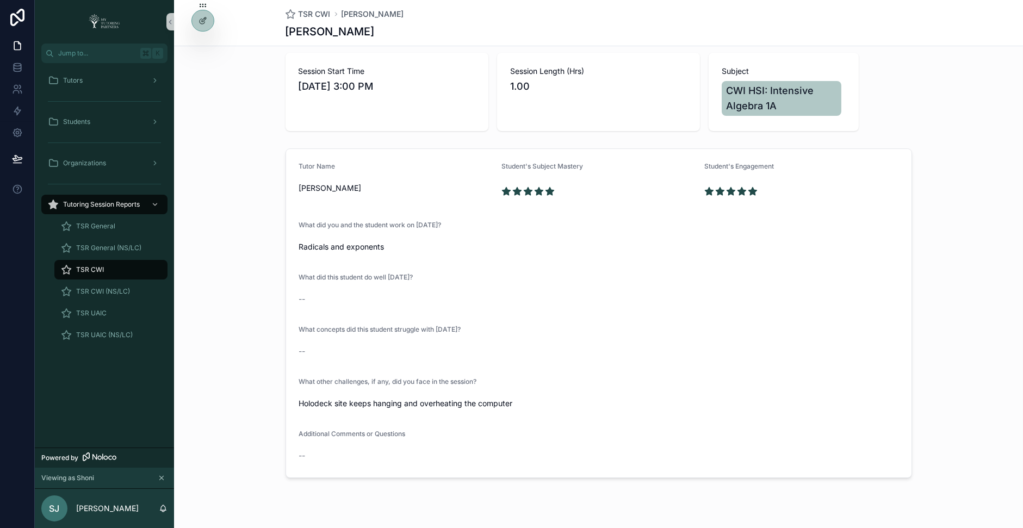
scroll to position [58, 0]
click at [104, 268] on div "TSR CWI" at bounding box center [111, 269] width 100 height 17
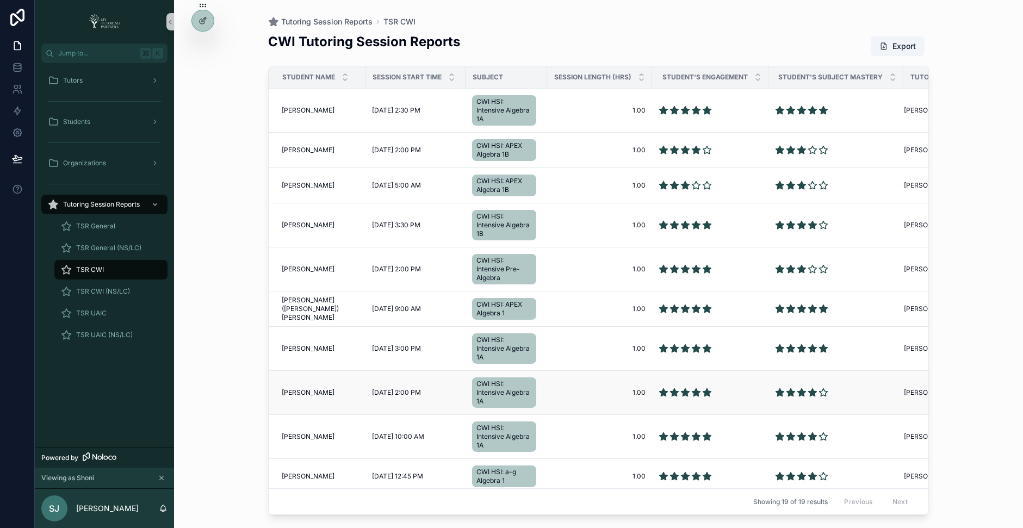
click at [306, 388] on span "[PERSON_NAME]" at bounding box center [308, 392] width 53 height 9
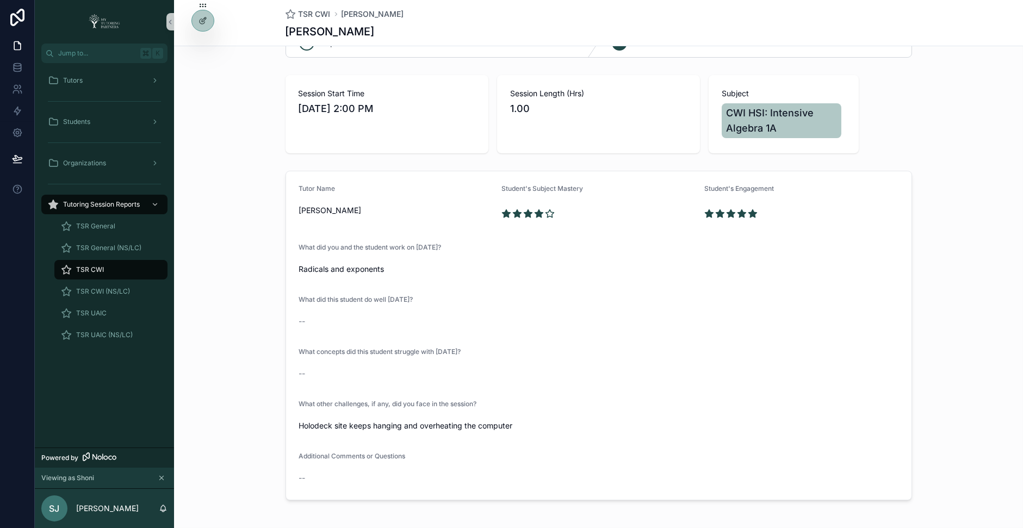
scroll to position [41, 0]
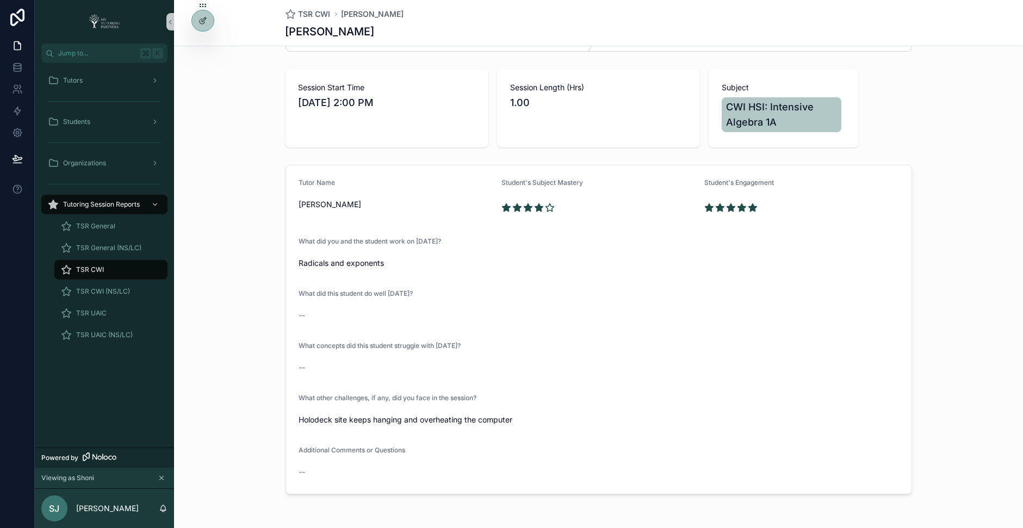
click at [101, 269] on span "TSR CWI" at bounding box center [90, 269] width 28 height 9
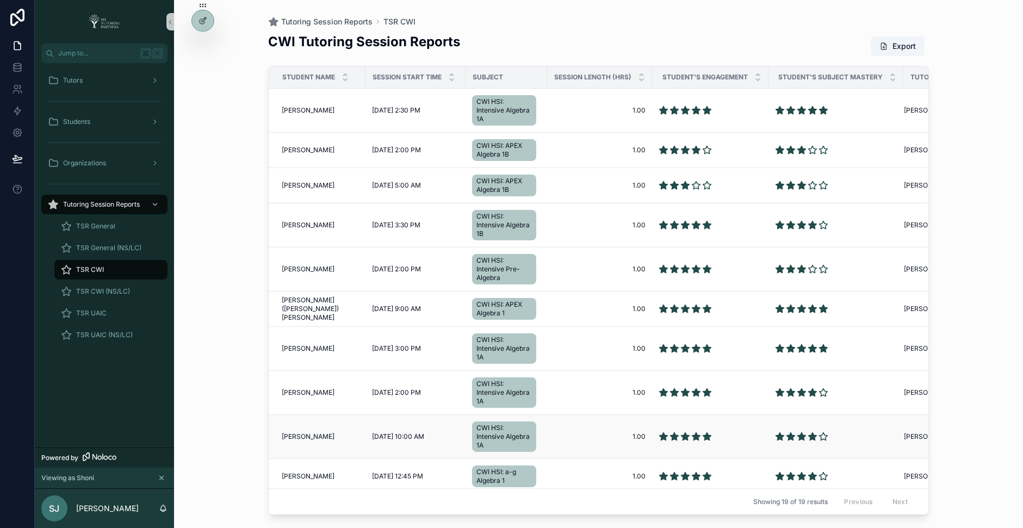
click at [310, 434] on span "[PERSON_NAME]" at bounding box center [308, 437] width 53 height 9
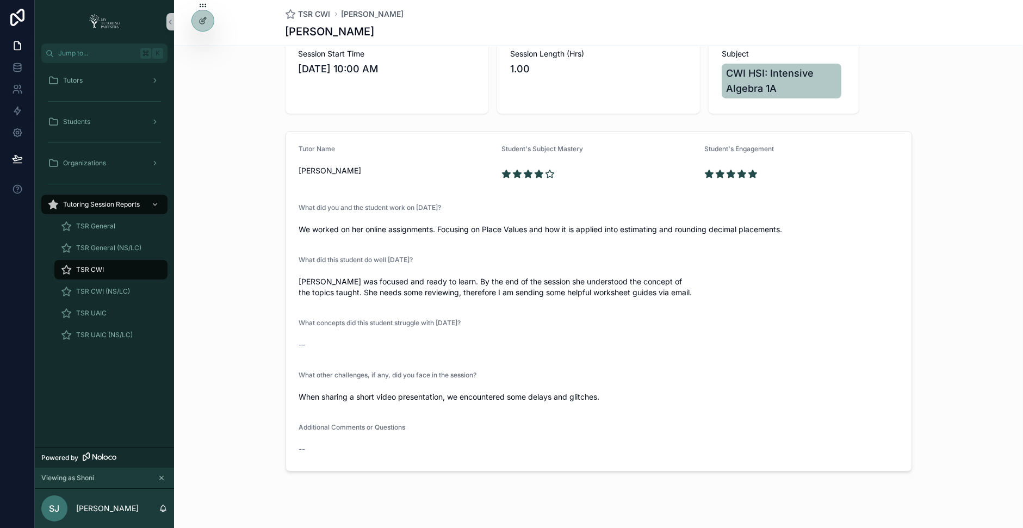
scroll to position [88, 0]
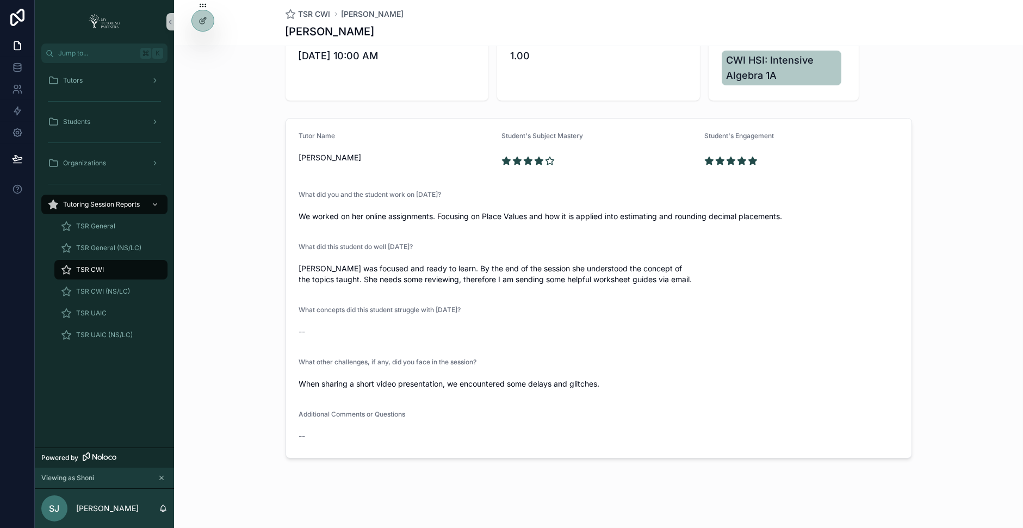
click at [107, 271] on div "TSR CWI" at bounding box center [111, 269] width 100 height 17
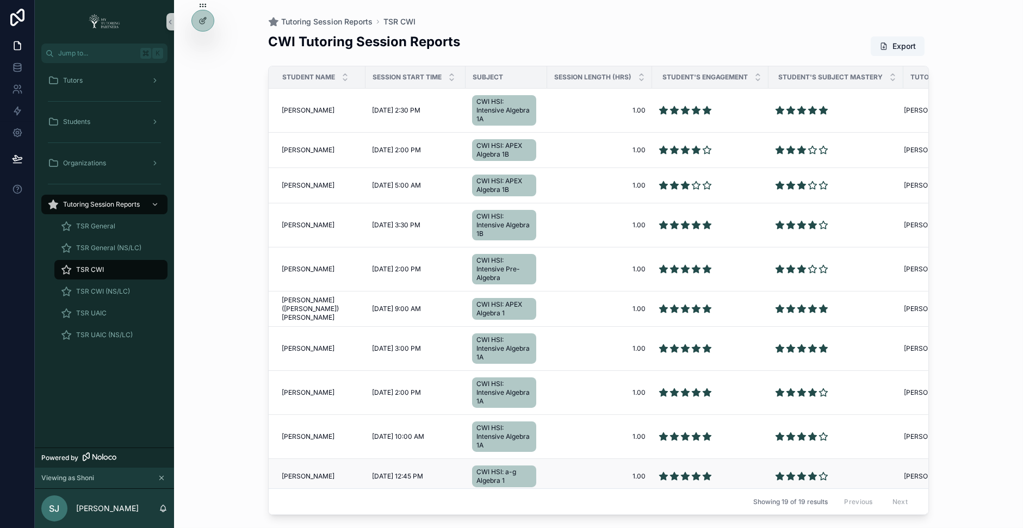
click at [300, 473] on span "[PERSON_NAME]" at bounding box center [308, 476] width 53 height 9
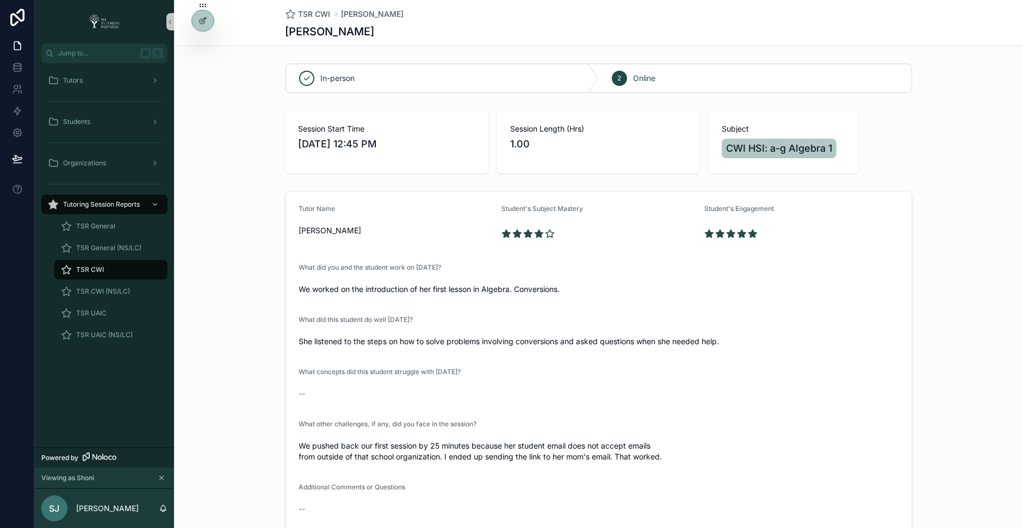
click at [113, 267] on div "TSR CWI" at bounding box center [111, 269] width 100 height 17
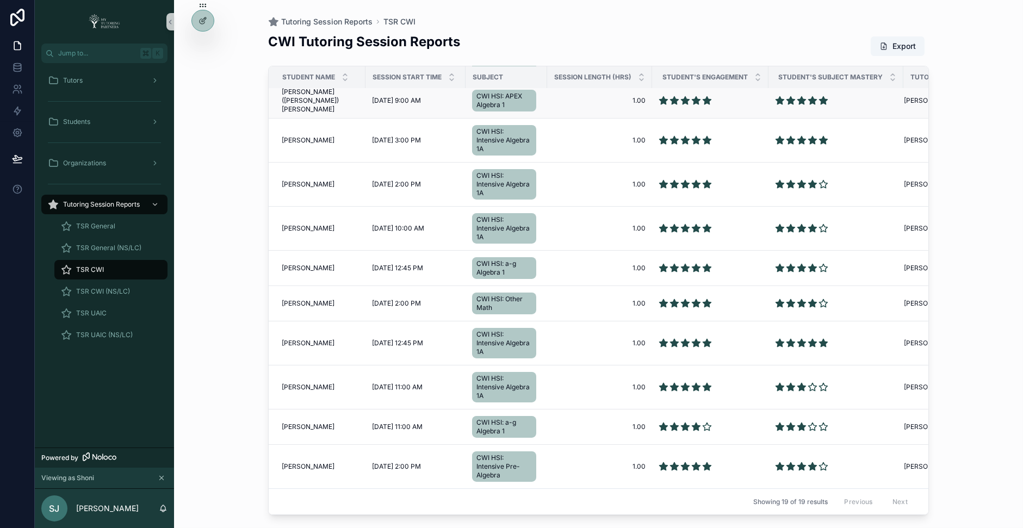
scroll to position [215, 0]
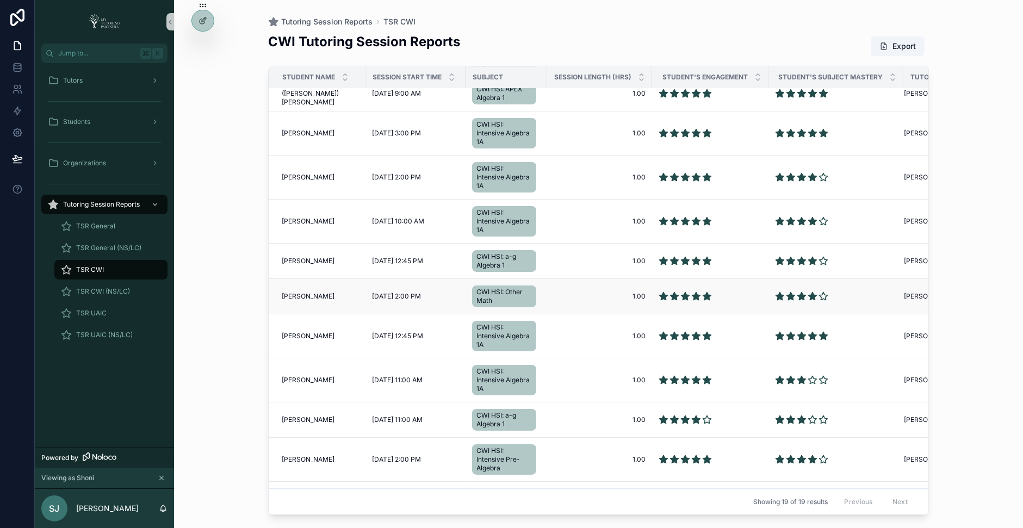
click at [299, 292] on span "[PERSON_NAME]" at bounding box center [308, 296] width 53 height 9
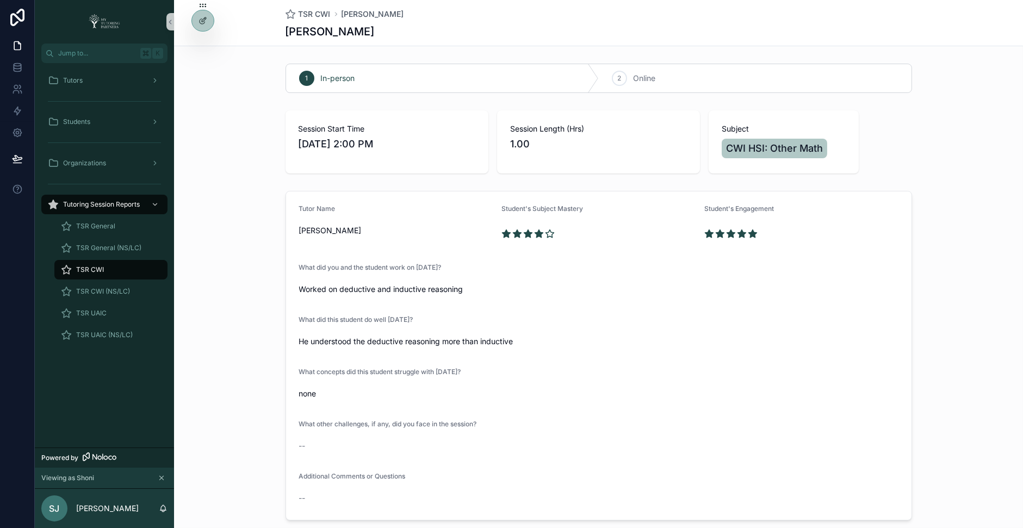
click at [125, 263] on div "TSR CWI" at bounding box center [111, 269] width 100 height 17
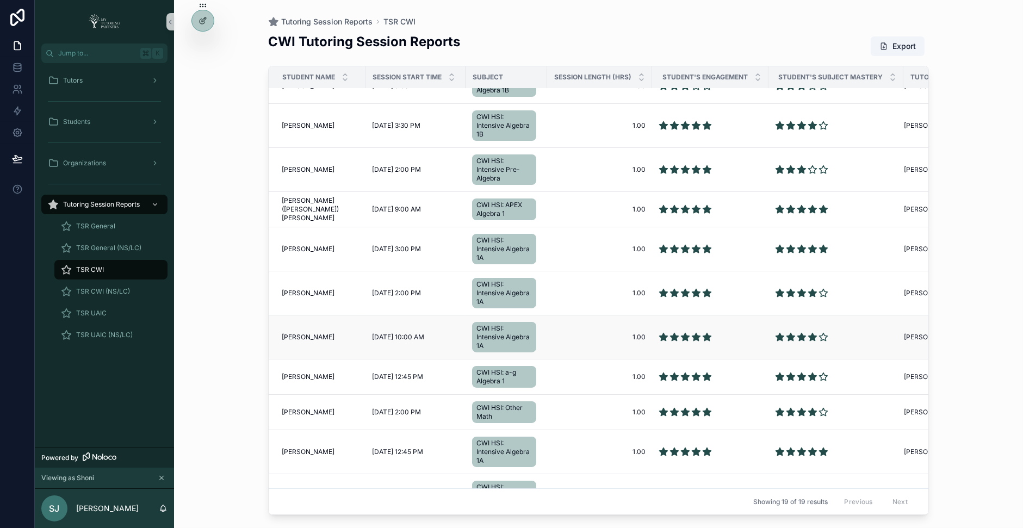
scroll to position [105, 0]
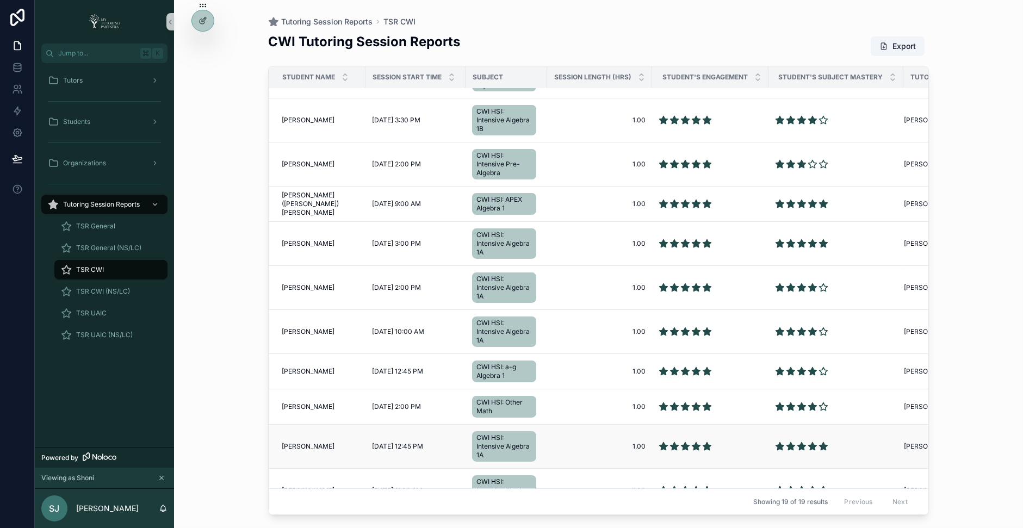
click at [306, 442] on span "[PERSON_NAME]" at bounding box center [308, 446] width 53 height 9
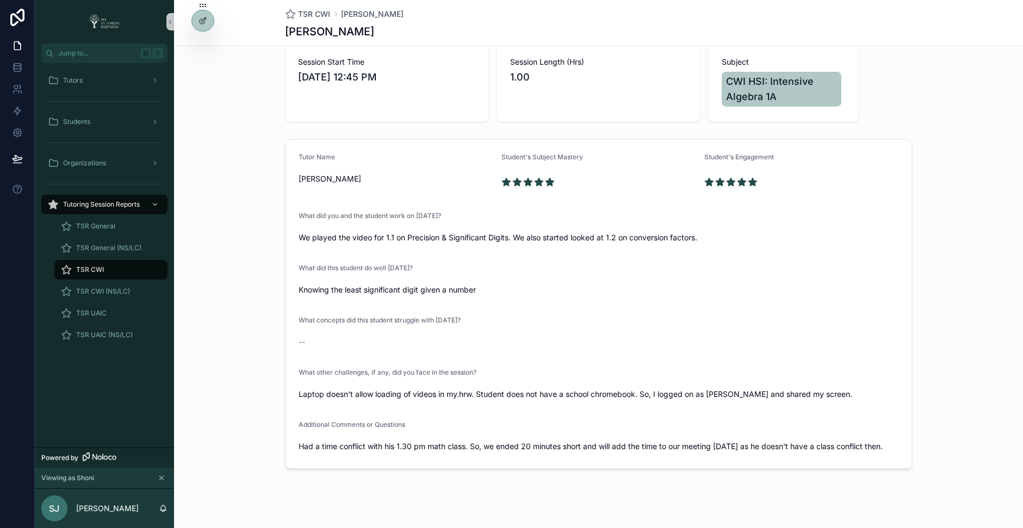
scroll to position [80, 0]
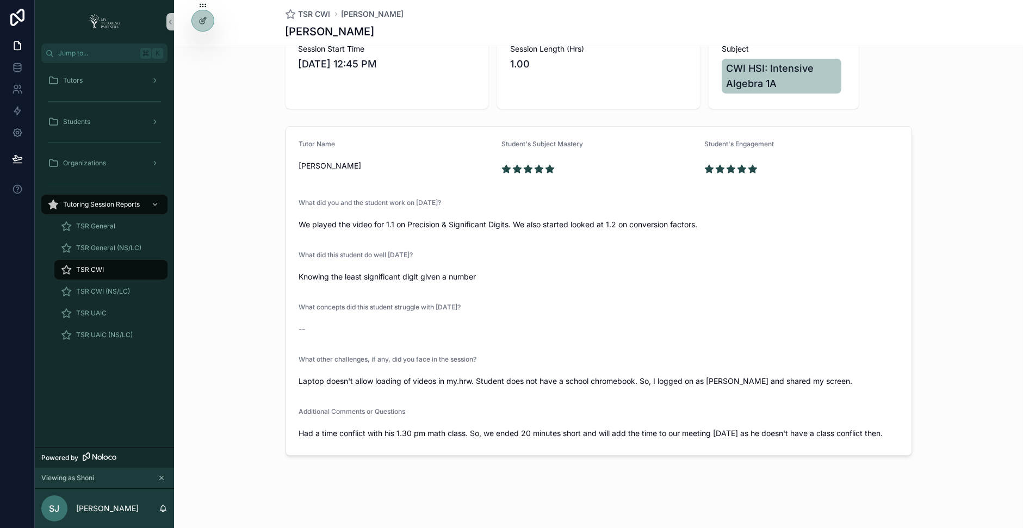
click at [109, 266] on div "TSR CWI" at bounding box center [111, 269] width 100 height 17
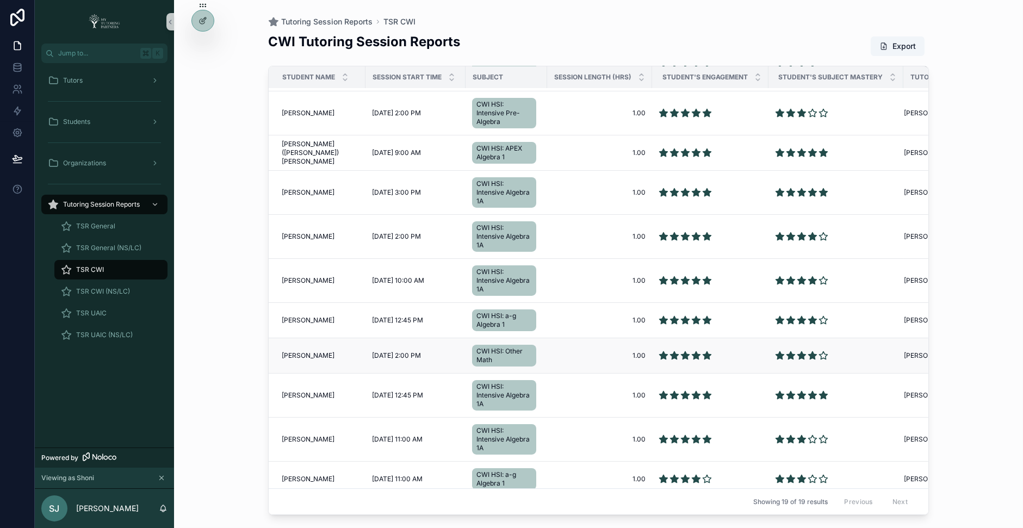
scroll to position [158, 0]
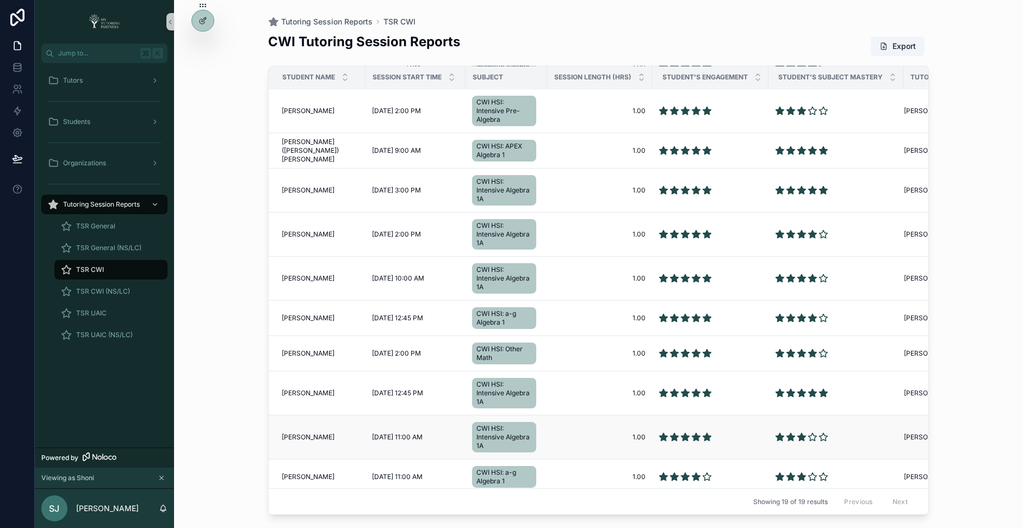
click at [297, 433] on span "[PERSON_NAME]" at bounding box center [308, 437] width 53 height 9
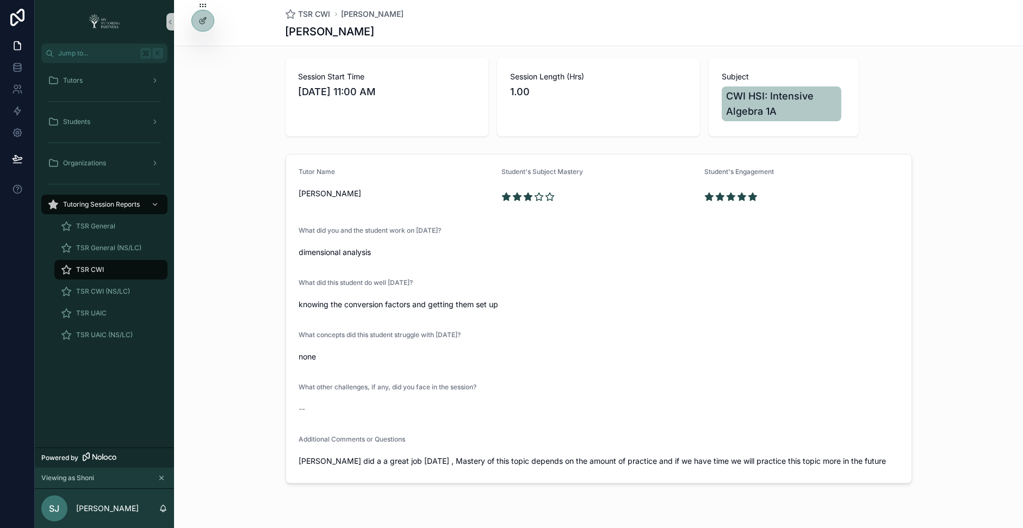
scroll to position [80, 0]
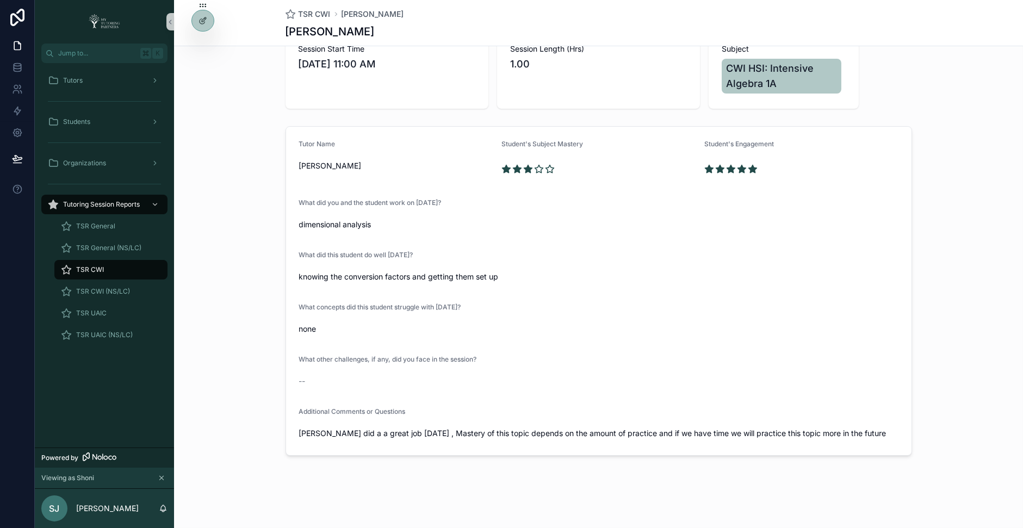
click at [127, 265] on div "TSR CWI" at bounding box center [111, 269] width 100 height 17
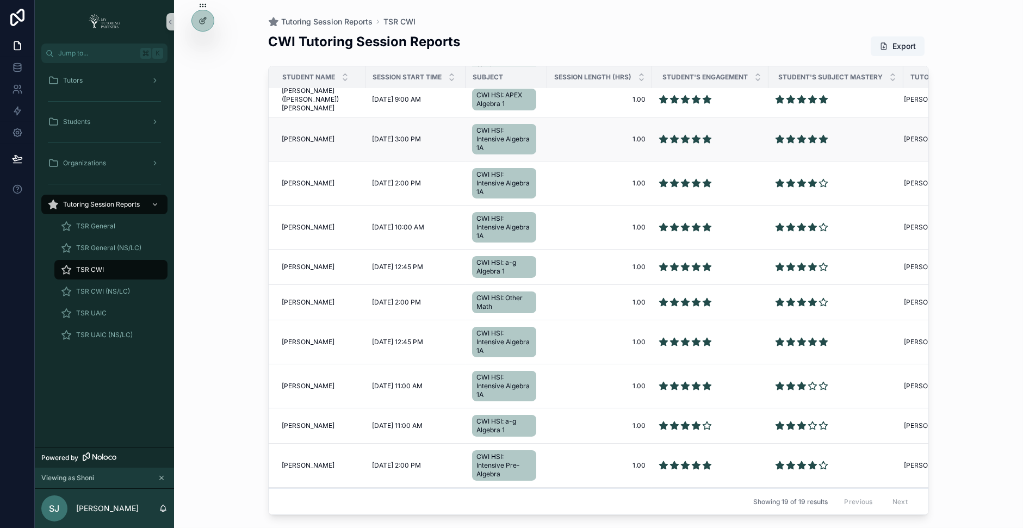
scroll to position [257, 0]
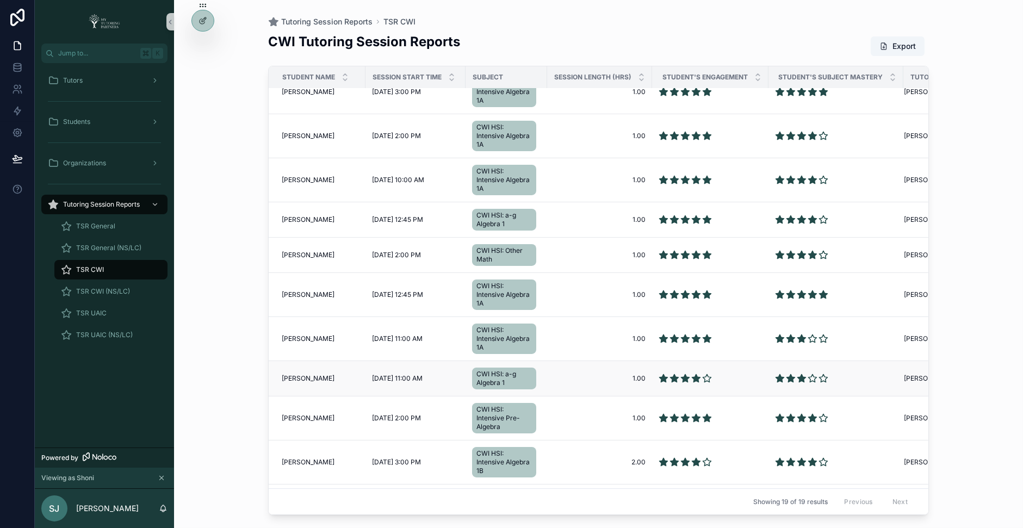
click at [306, 375] on span "[PERSON_NAME]" at bounding box center [308, 378] width 53 height 9
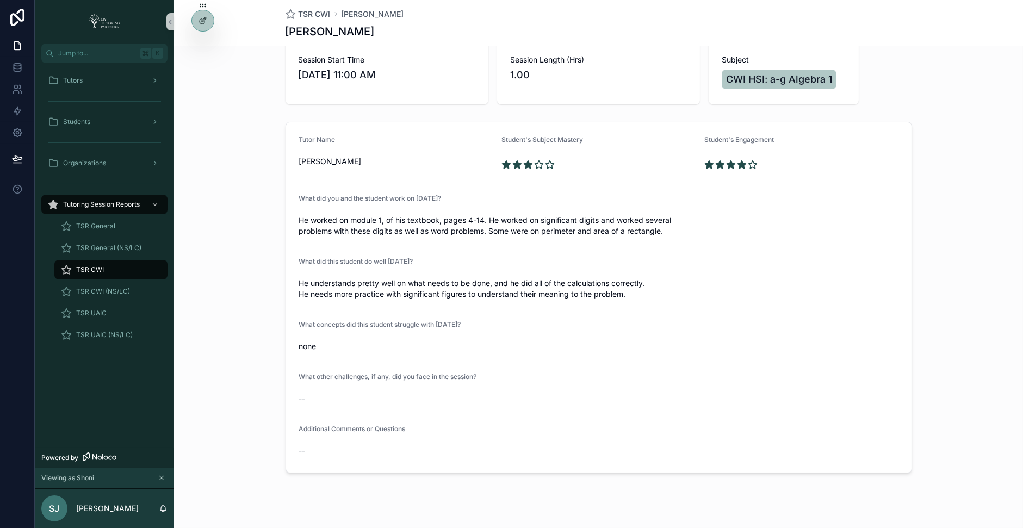
scroll to position [87, 0]
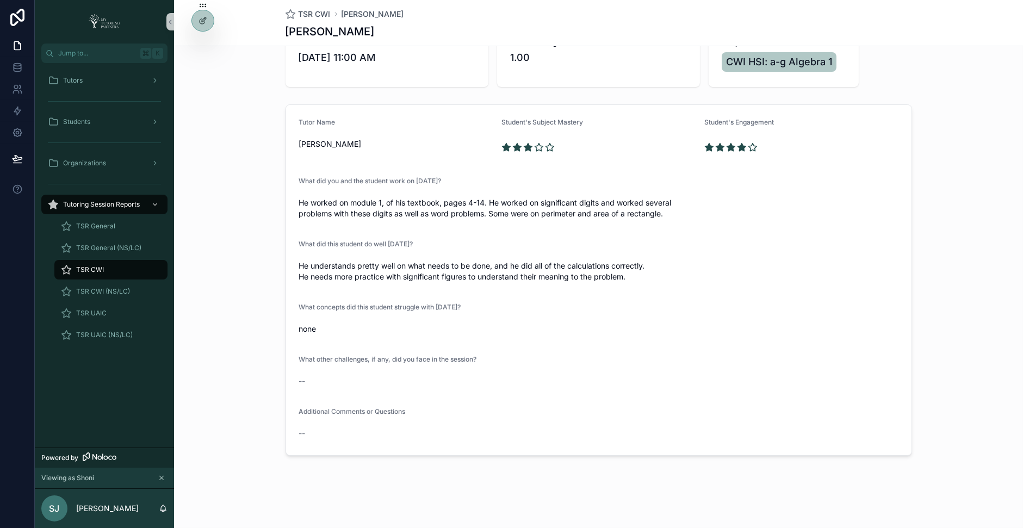
click at [131, 261] on div "TSR CWI" at bounding box center [111, 269] width 100 height 17
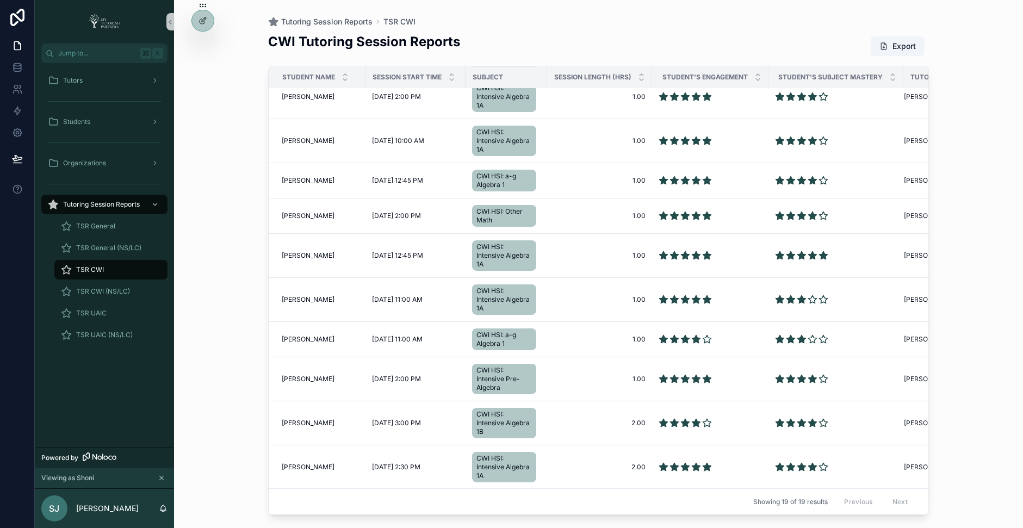
scroll to position [301, 0]
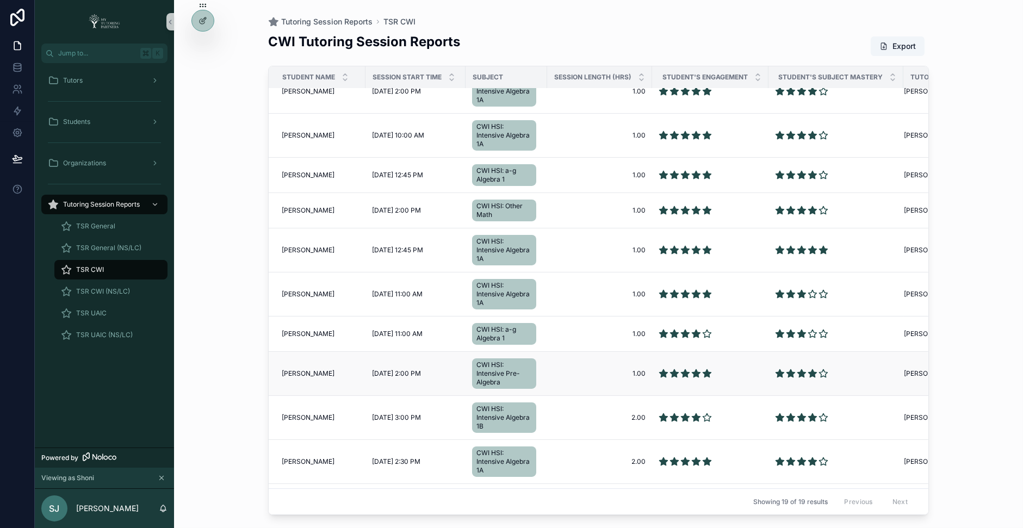
click at [301, 369] on span "[PERSON_NAME]" at bounding box center [308, 373] width 53 height 9
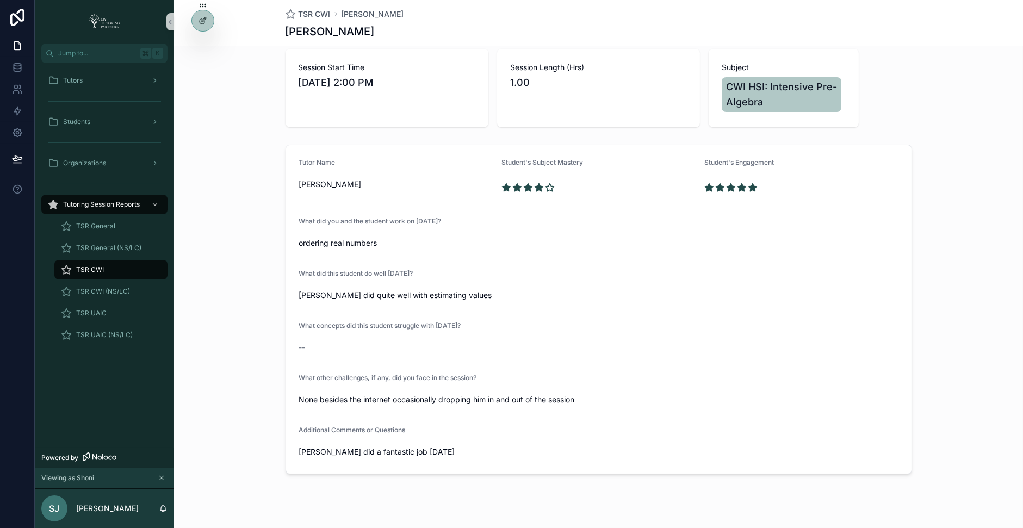
scroll to position [80, 0]
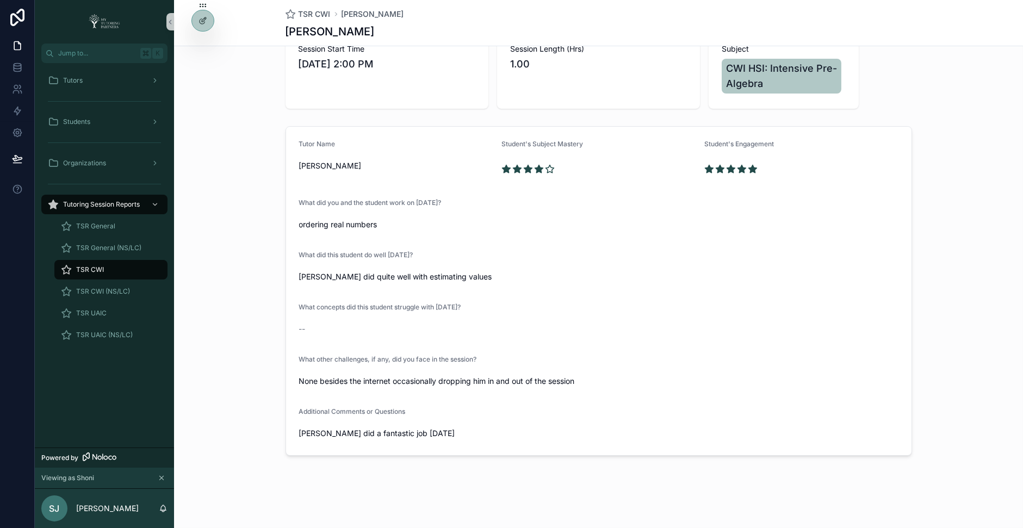
click at [136, 270] on div "TSR CWI" at bounding box center [111, 269] width 100 height 17
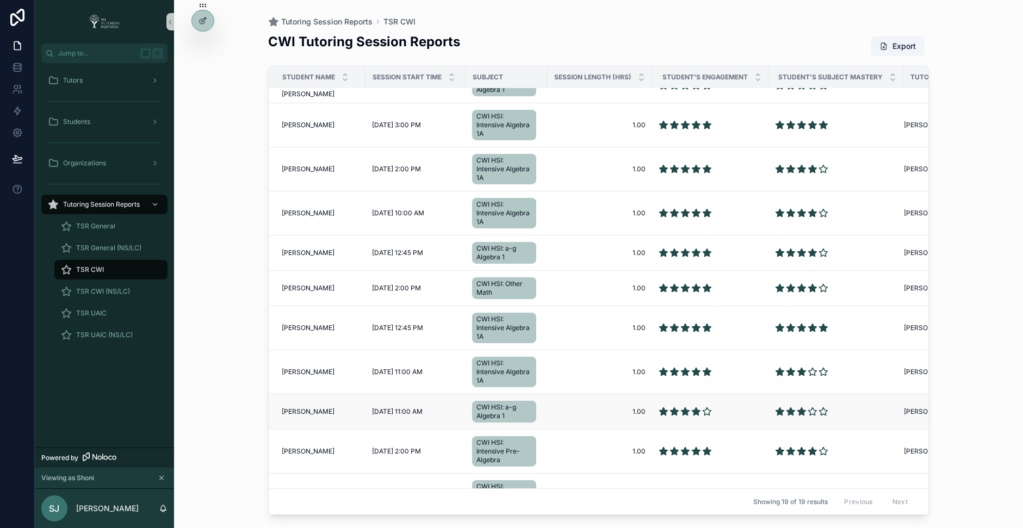
scroll to position [230, 0]
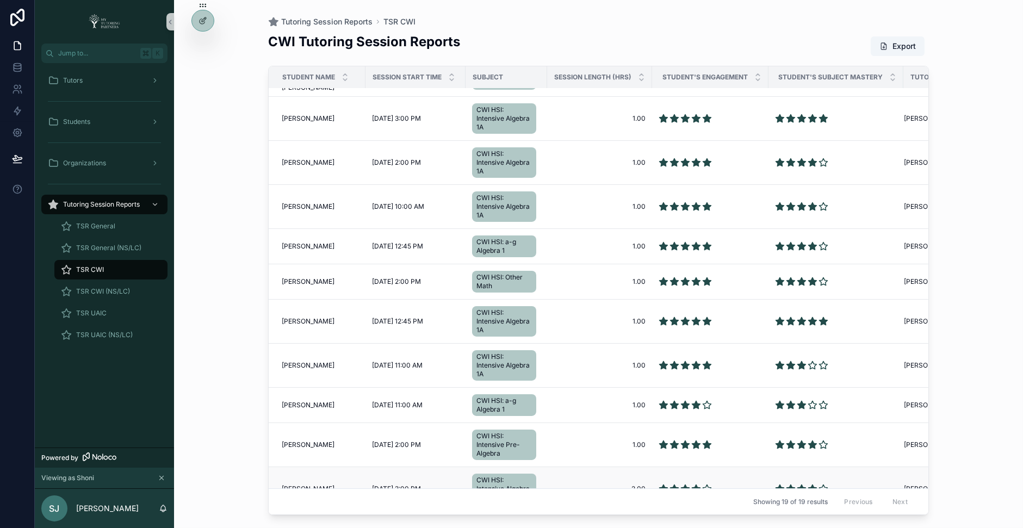
click at [298, 489] on td "[PERSON_NAME] [PERSON_NAME]" at bounding box center [317, 489] width 97 height 44
click at [300, 485] on span "[PERSON_NAME]" at bounding box center [308, 489] width 53 height 9
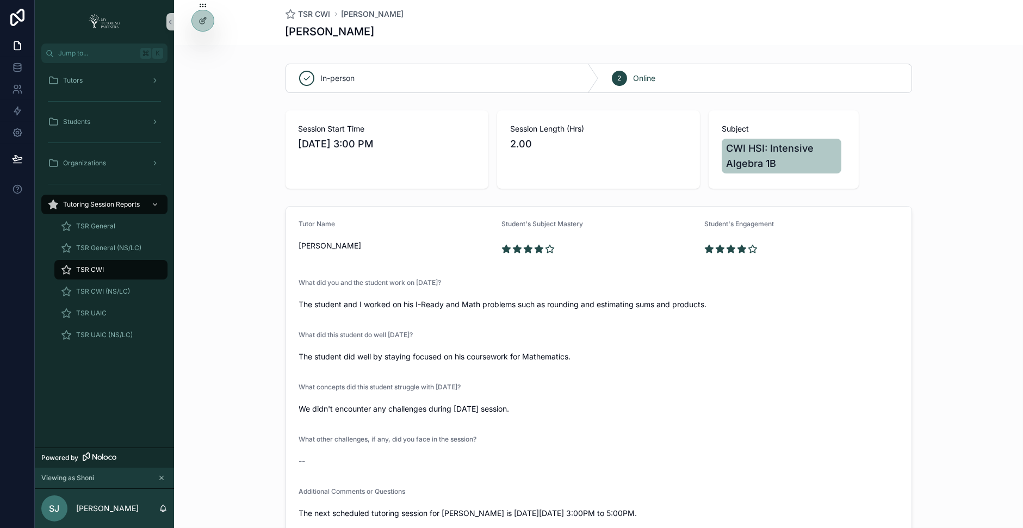
scroll to position [80, 0]
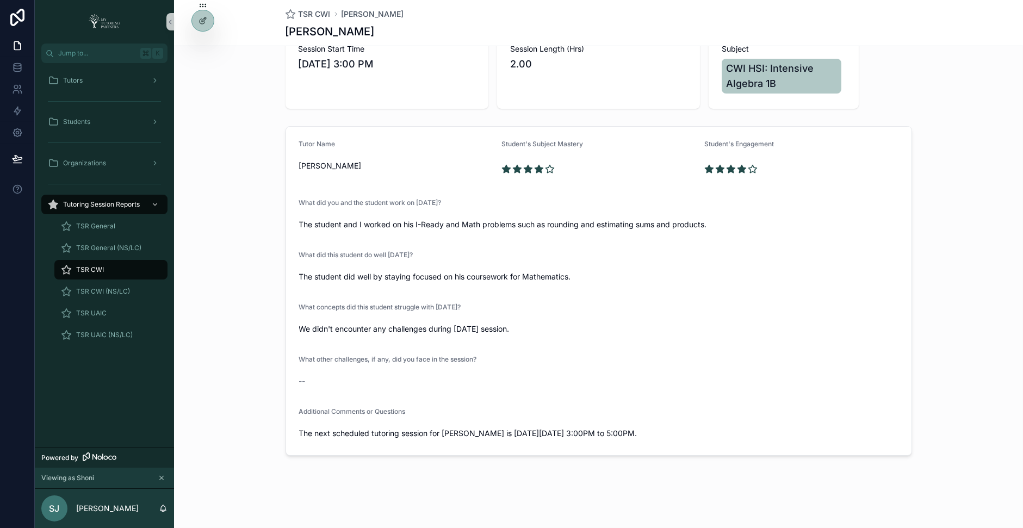
click at [130, 270] on div "TSR CWI" at bounding box center [111, 269] width 100 height 17
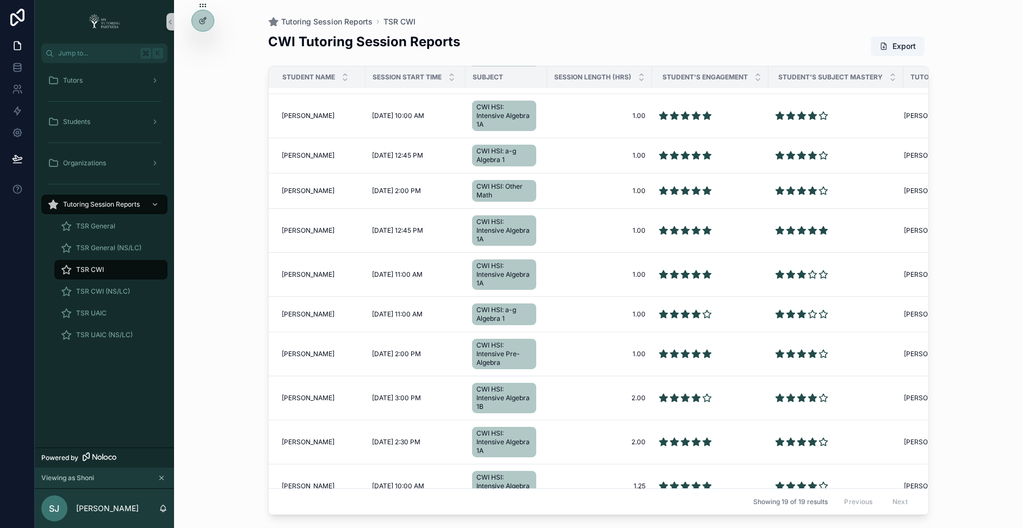
scroll to position [378, 0]
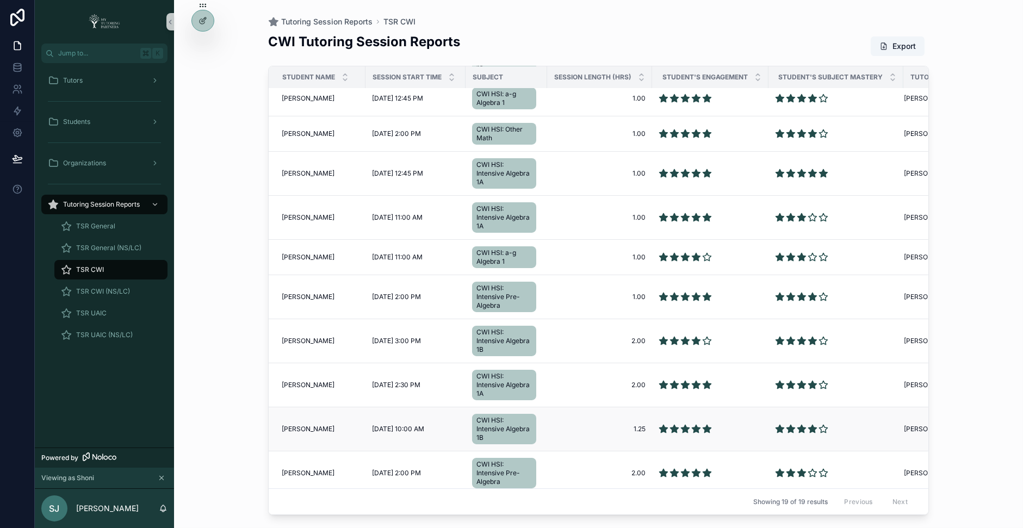
click at [301, 425] on span "[PERSON_NAME]" at bounding box center [308, 429] width 53 height 9
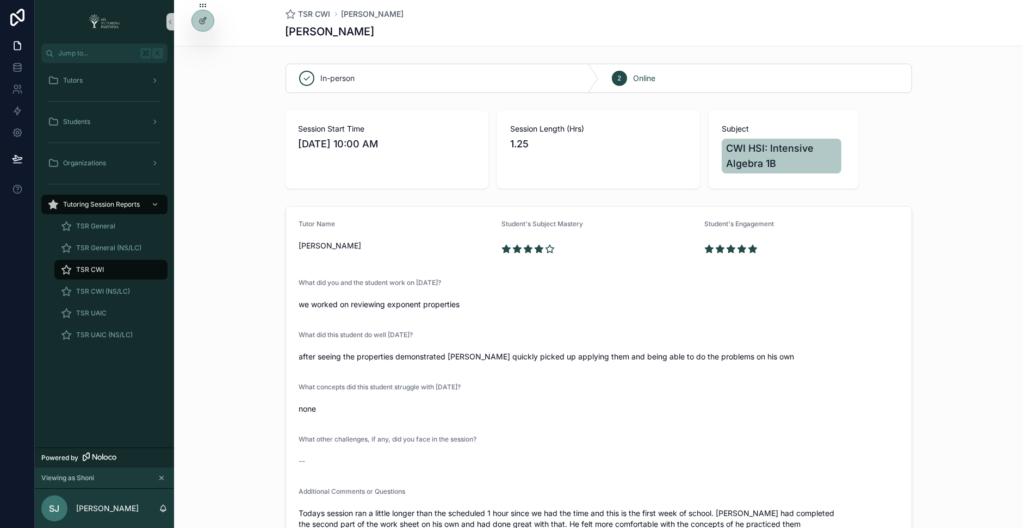
scroll to position [91, 0]
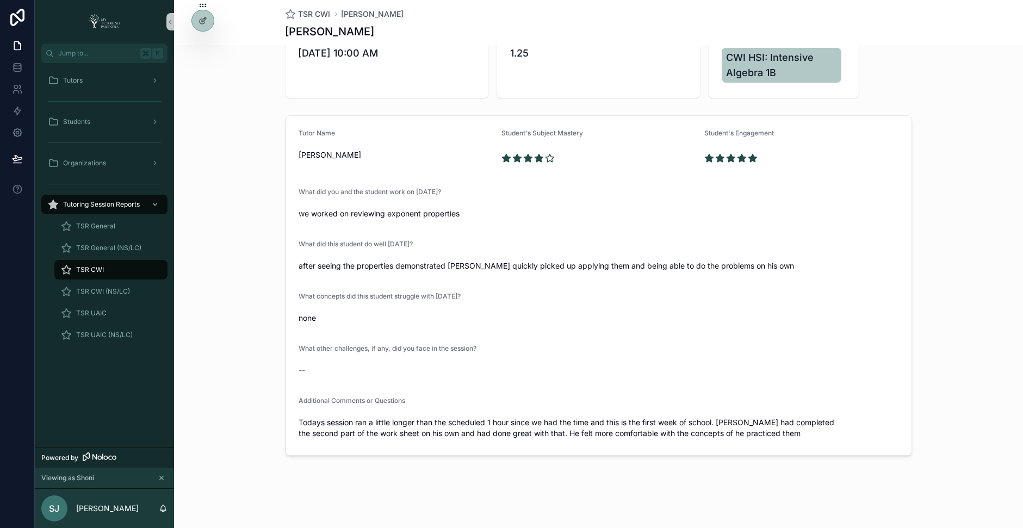
click at [123, 270] on div "TSR CWI" at bounding box center [111, 269] width 100 height 17
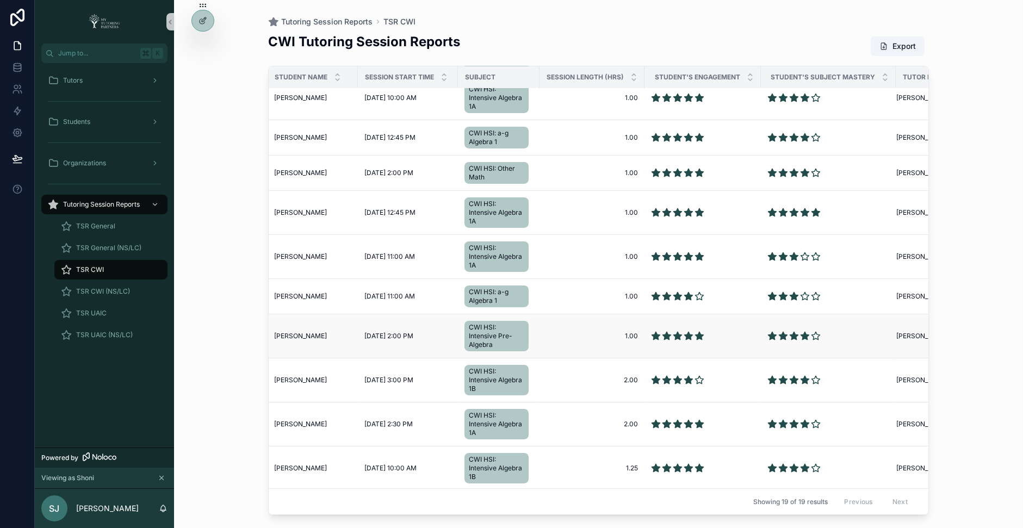
scroll to position [339, 9]
click at [288, 457] on td "[PERSON_NAME] [PERSON_NAME]" at bounding box center [308, 469] width 97 height 44
click at [288, 464] on span "[PERSON_NAME]" at bounding box center [299, 468] width 53 height 9
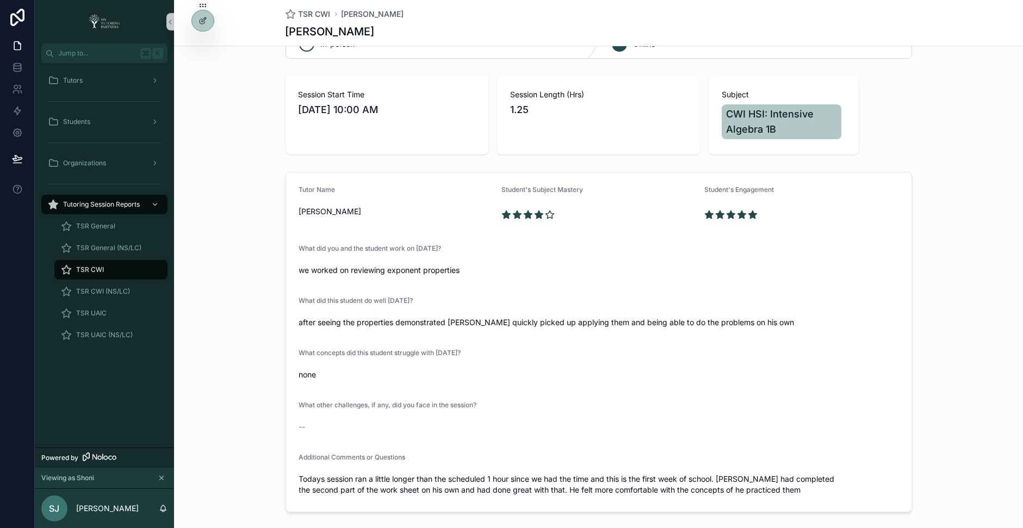
scroll to position [91, 0]
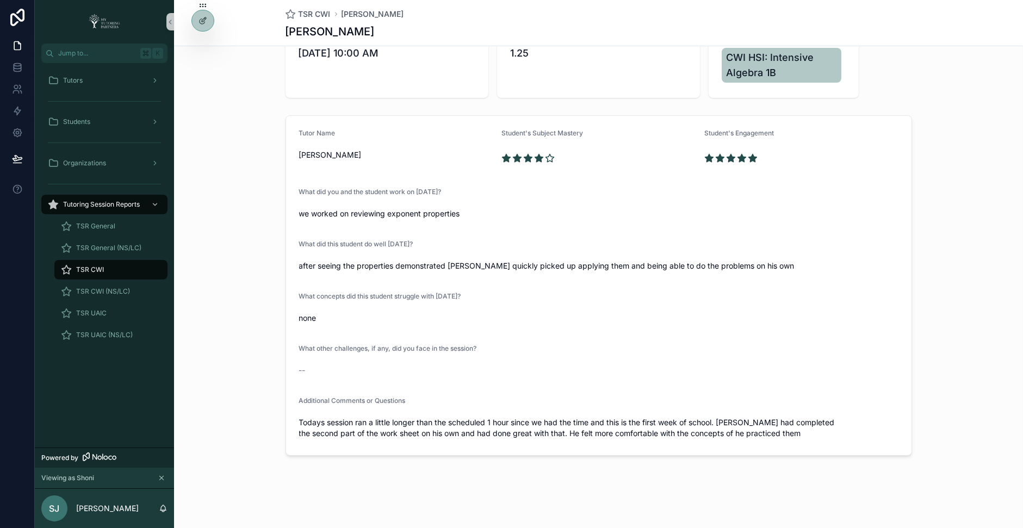
click at [135, 266] on div "TSR CWI" at bounding box center [111, 269] width 100 height 17
